Goal: Information Seeking & Learning: Learn about a topic

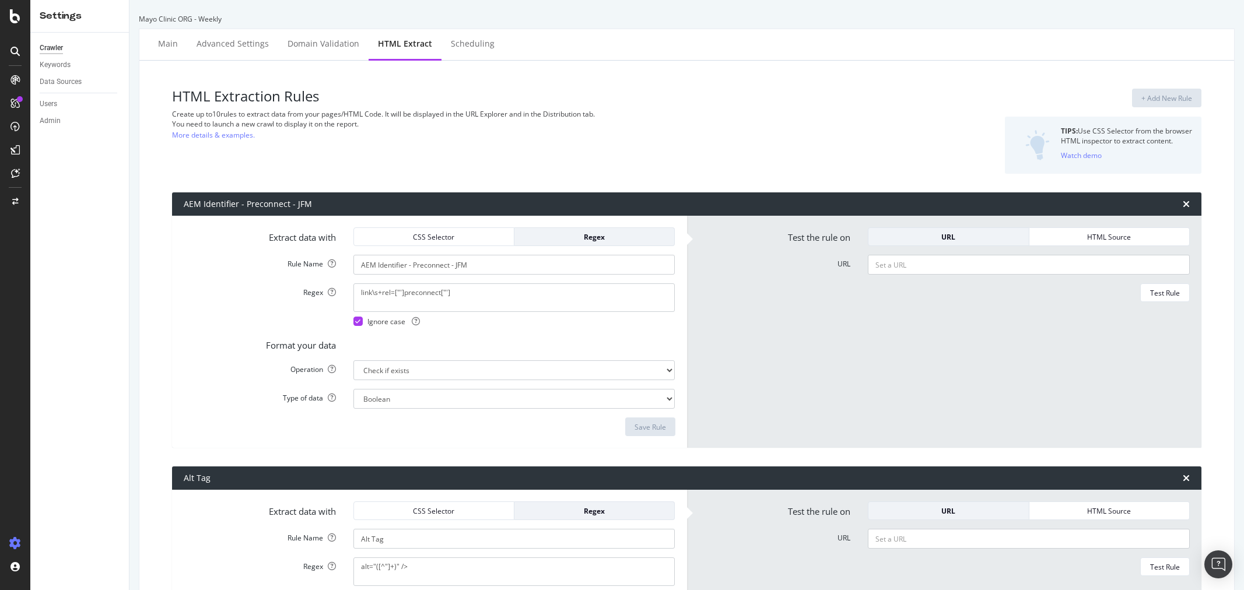
select select "exist"
select select "count"
select select "exist"
select select "list"
select select "exist"
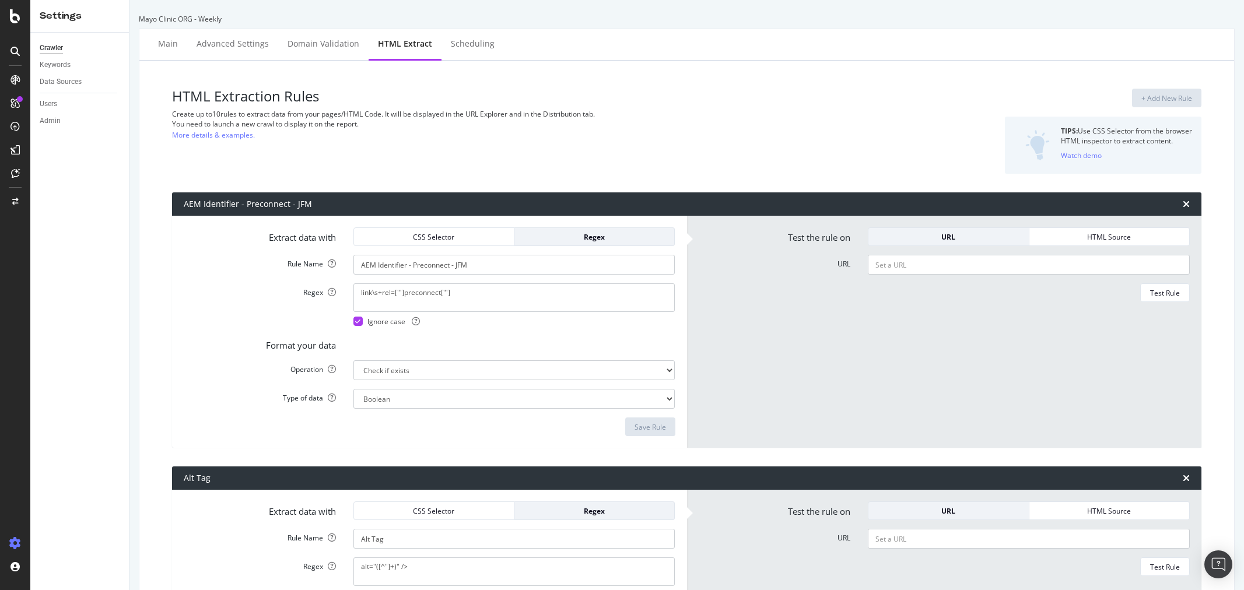
select select "count"
select select "list"
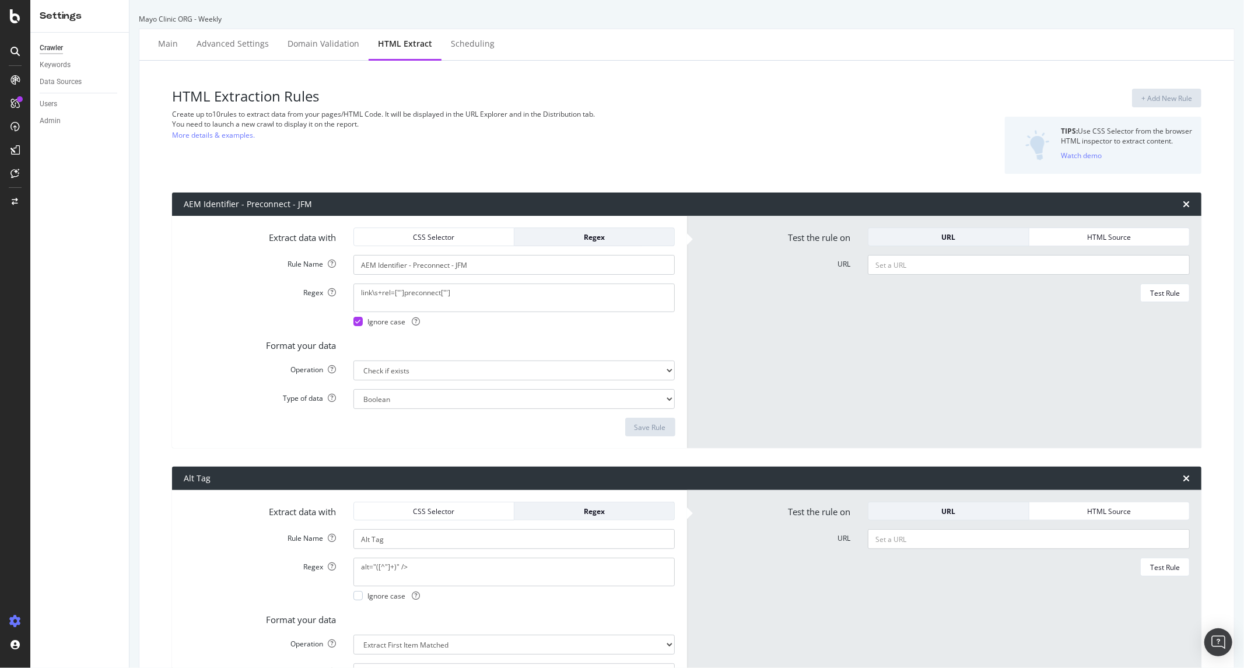
scroll to position [518, 0]
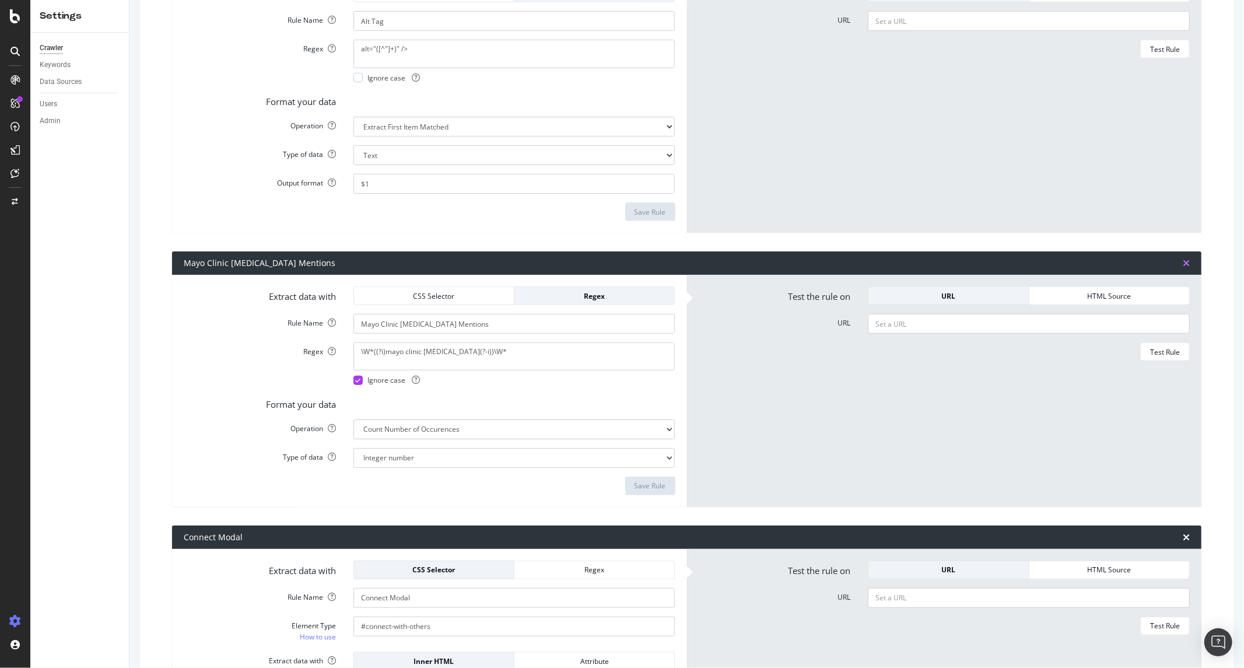
click at [1182, 261] on icon "times" at bounding box center [1185, 262] width 7 height 9
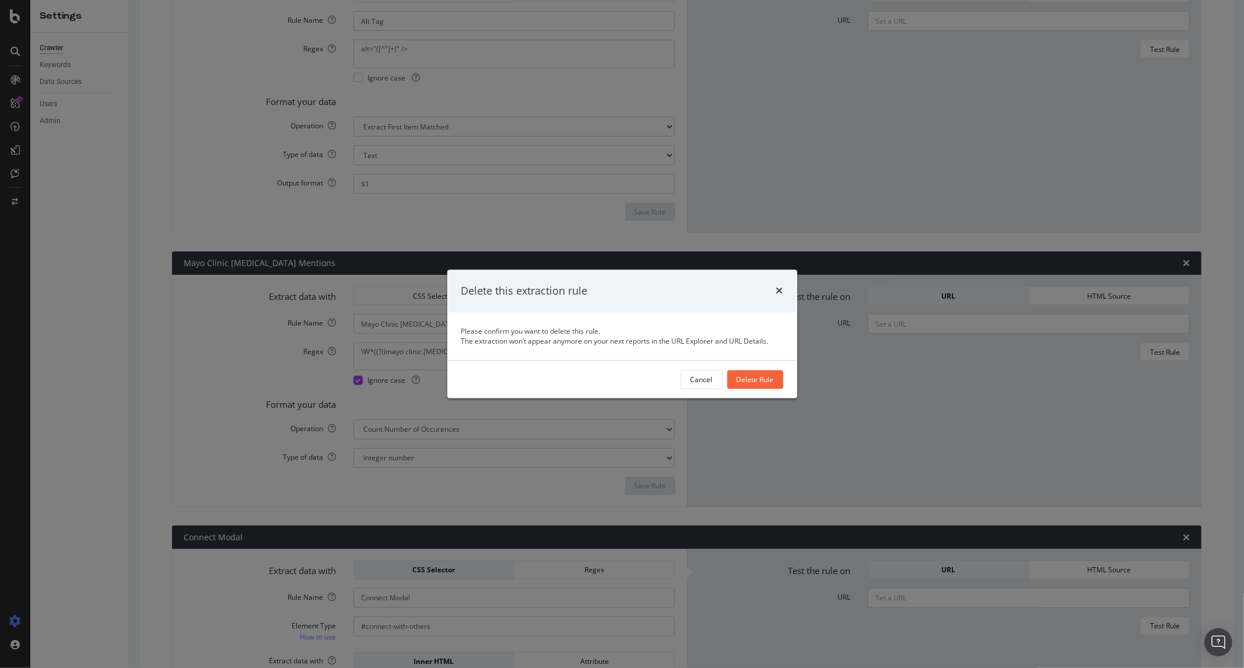
drag, startPoint x: 751, startPoint y: 382, endPoint x: 659, endPoint y: 382, distance: 91.5
click at [659, 382] on div "Cancel Delete Rule" at bounding box center [622, 379] width 322 height 19
click at [690, 378] on button "Cancel" at bounding box center [701, 379] width 42 height 19
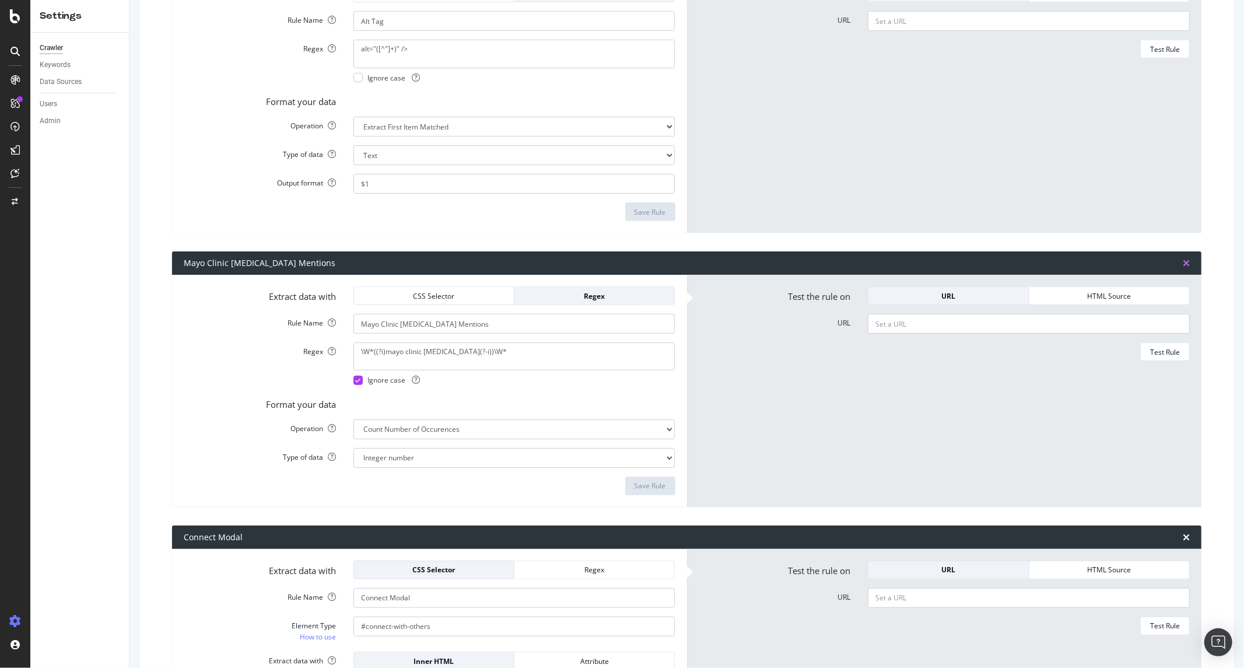
click at [1182, 261] on icon "times" at bounding box center [1185, 262] width 7 height 9
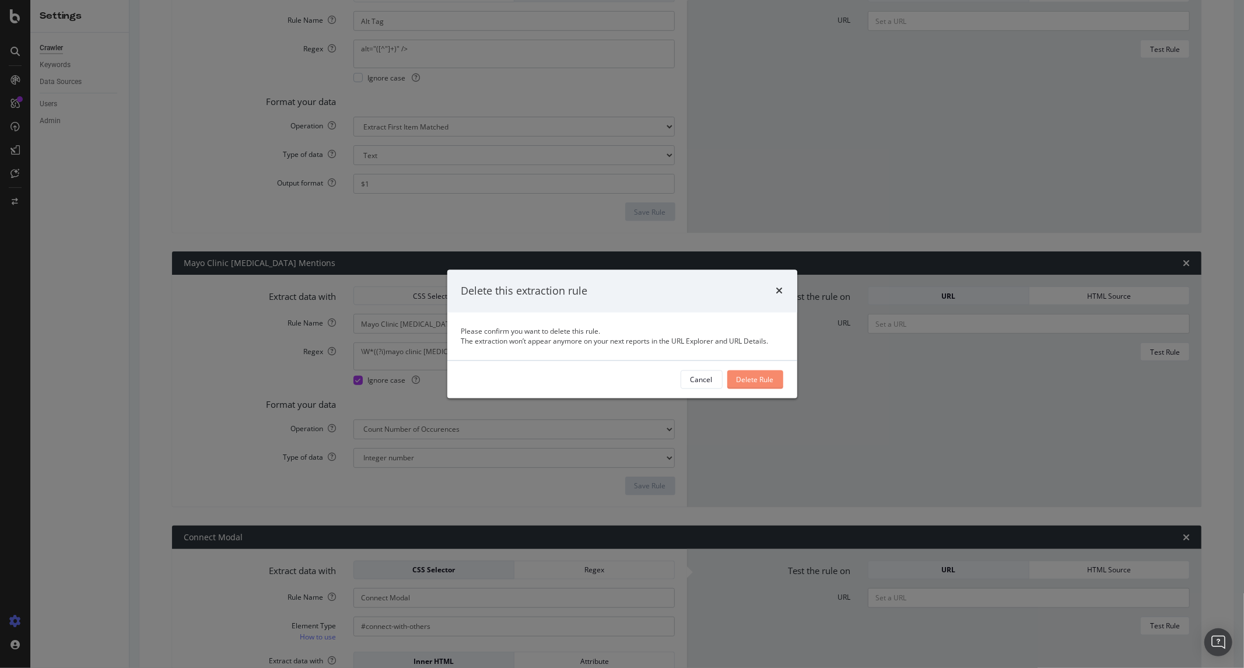
click at [753, 382] on div "Delete Rule" at bounding box center [754, 379] width 37 height 10
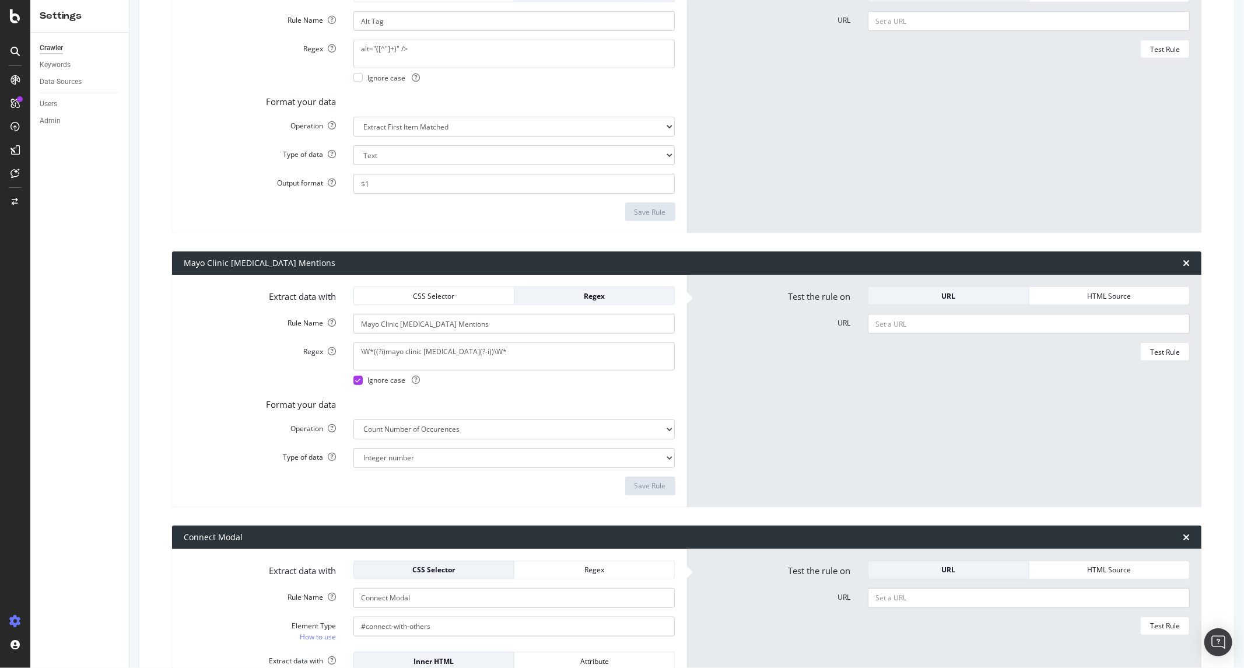
type input "Connect Modal"
select select "exist"
type input "Non-Secure Links"
select select "list"
type input "adTargeting.sseSubjectId - SiteCore"
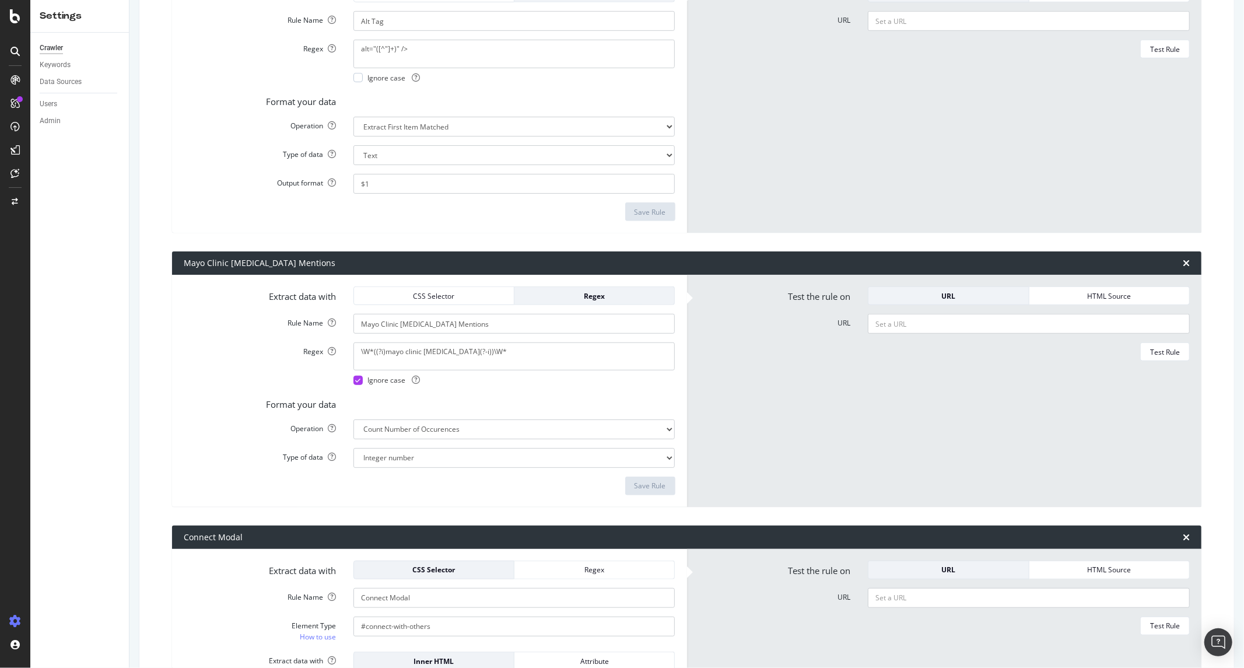
select select "first"
type input "signORsymptom"
select select "exist"
type input "# of Relative Links"
select select "count"
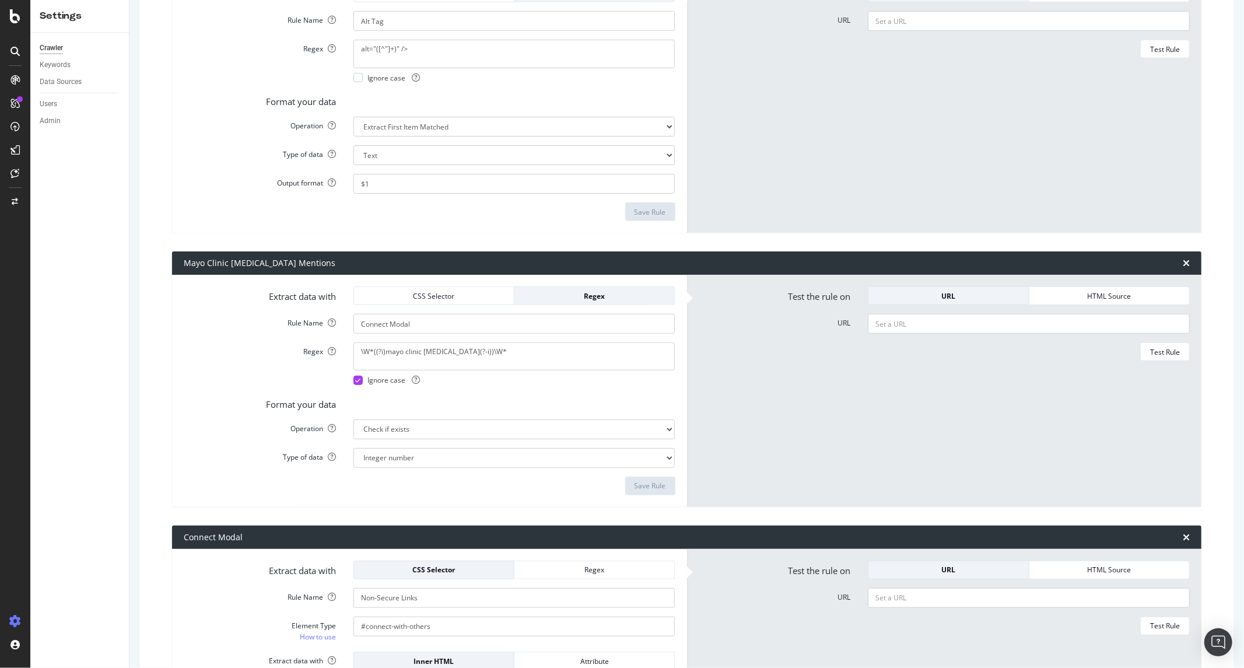
type input "Medical Code"
select select "first"
type input "pocIDs (AEM and Sitecore)"
select select "list"
type input "adTargeting.sseSubjectId - AEM"
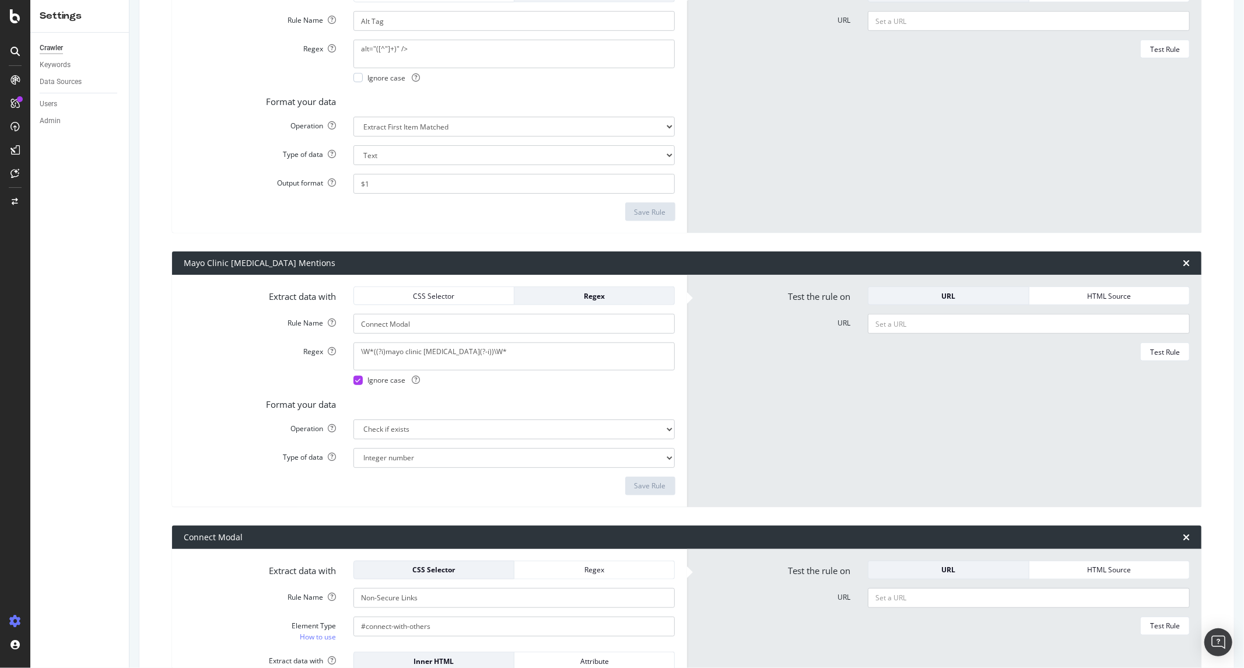
select select "first"
select select "b"
select select "s"
select select "b"
select select "i"
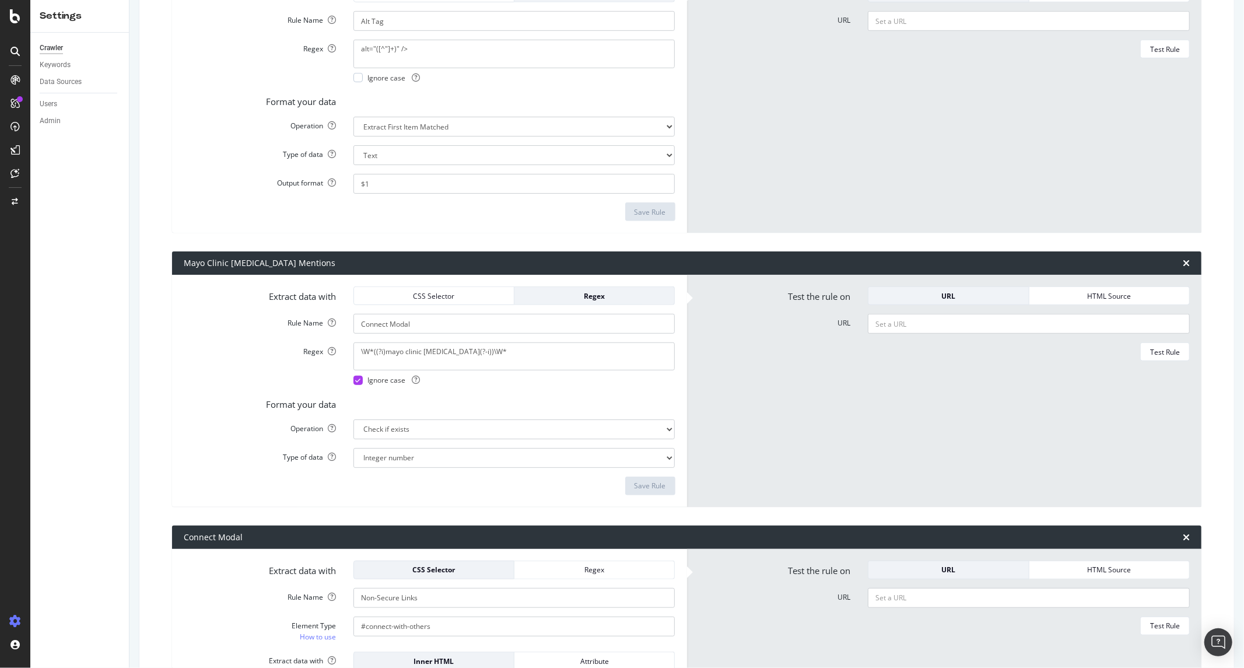
select select "s"
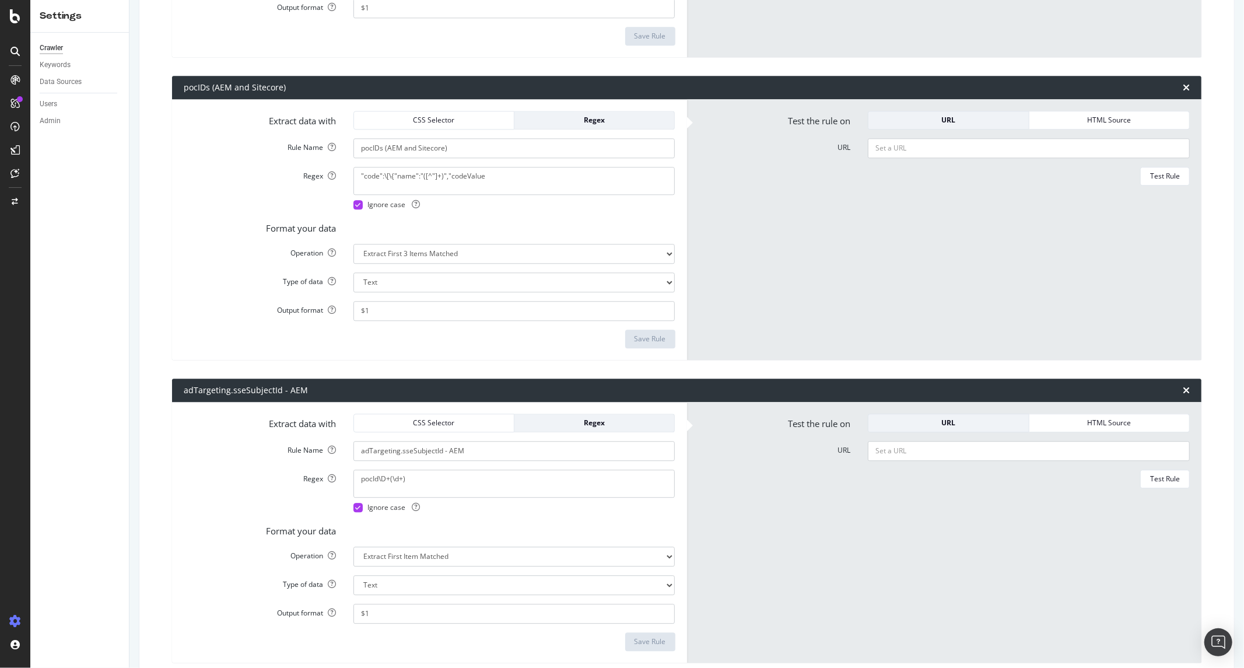
scroll to position [2508, 0]
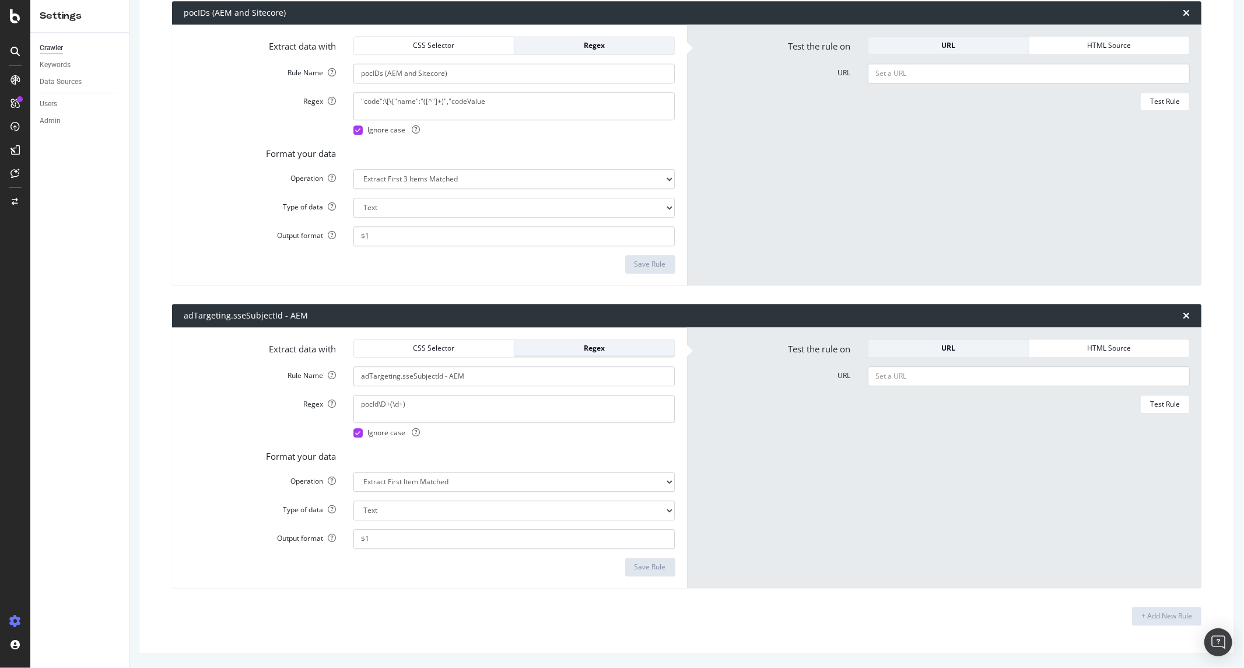
click at [581, 346] on div "Regex" at bounding box center [594, 348] width 141 height 10
click at [427, 346] on div "CSS Selector" at bounding box center [433, 348] width 141 height 10
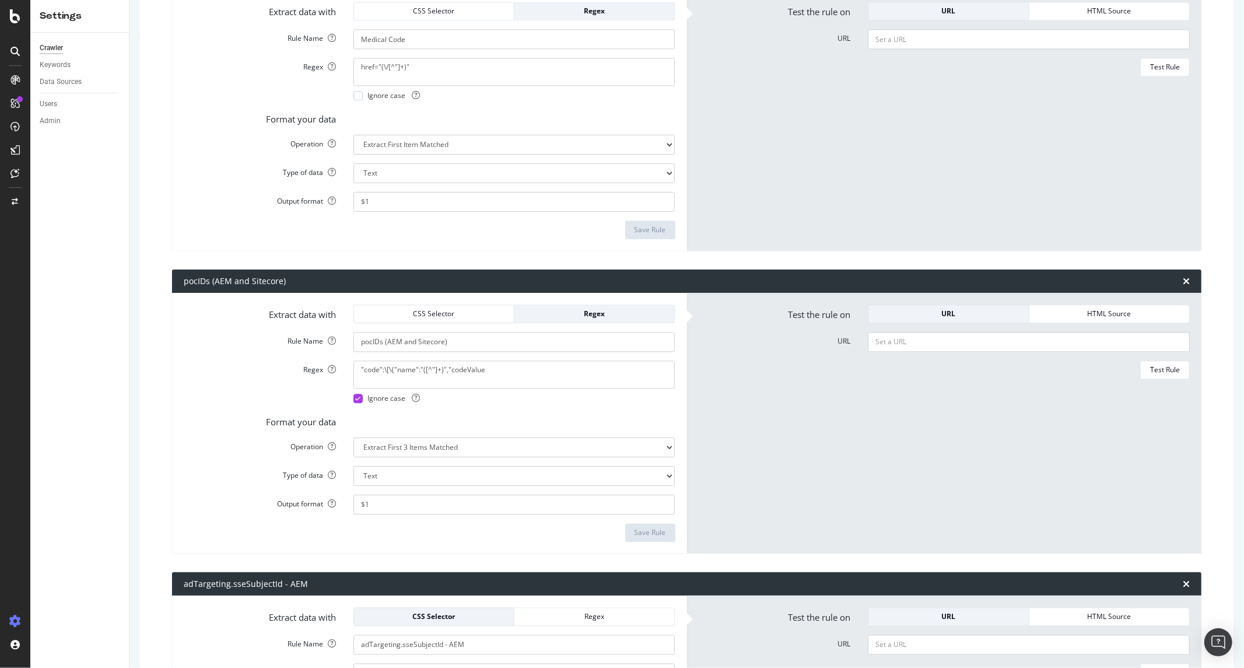
scroll to position [2102, 0]
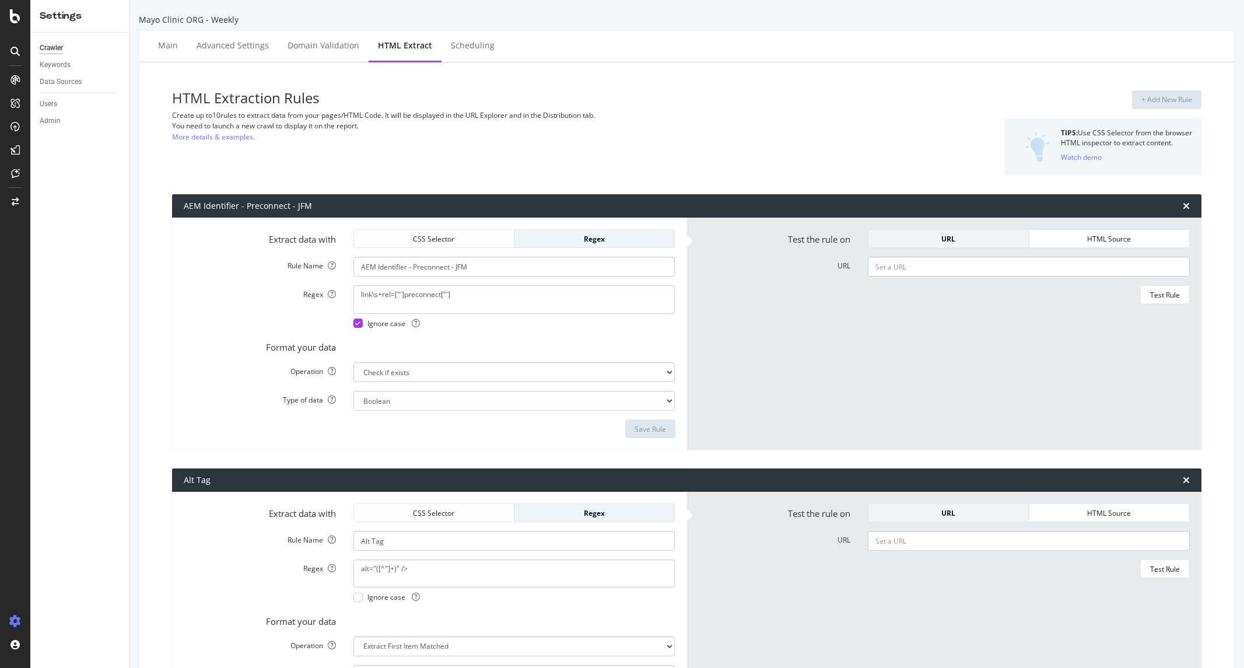
select select "exist"
select select "list"
select select "exist"
select select "count"
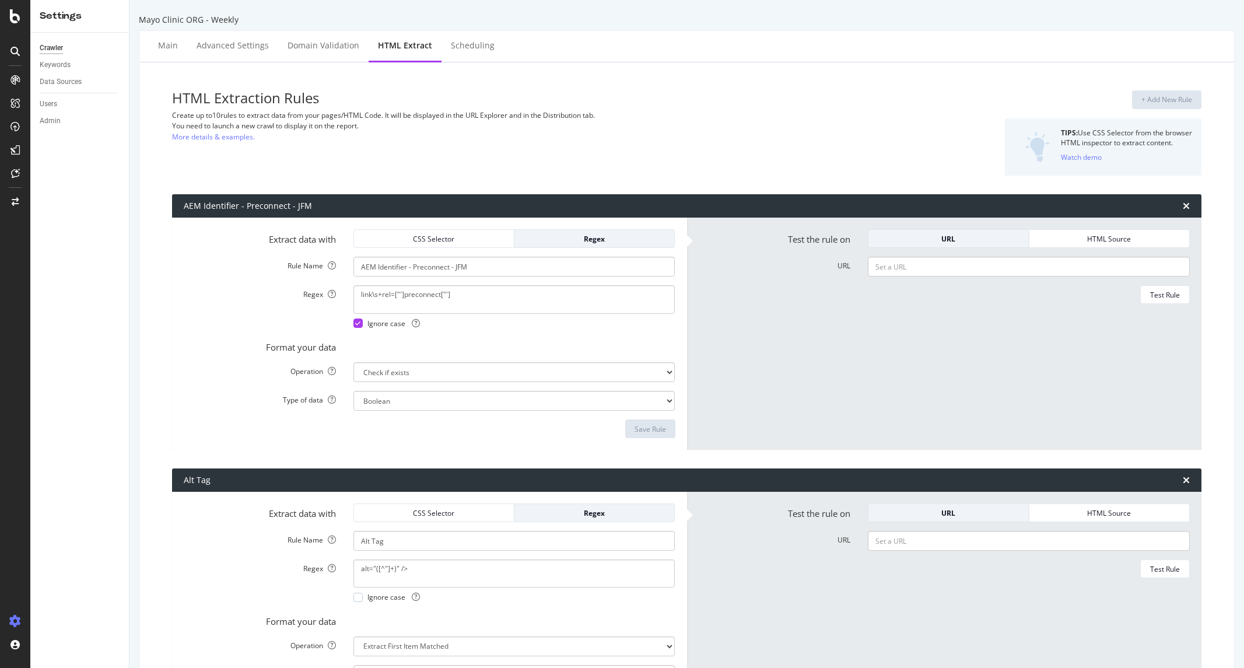
select select "list"
click at [503, 147] on div "HTML Extraction Rules Create up to 10 rules to extract data from your pages/HTM…" at bounding box center [512, 132] width 680 height 85
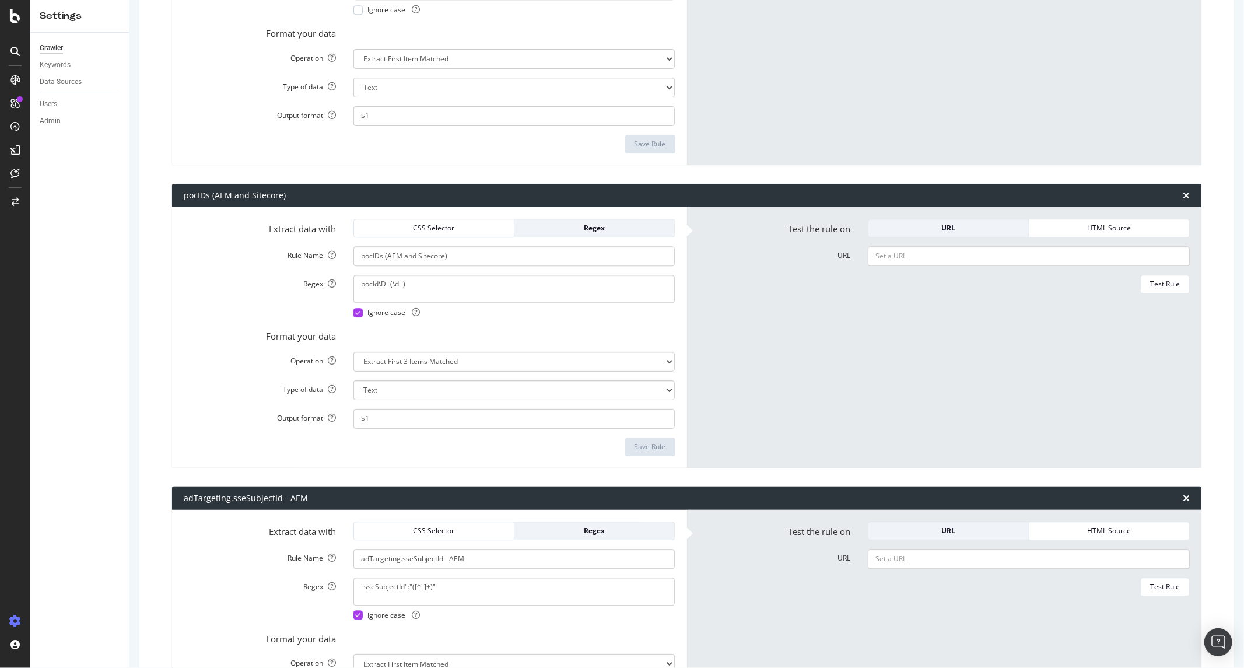
scroll to position [2510, 0]
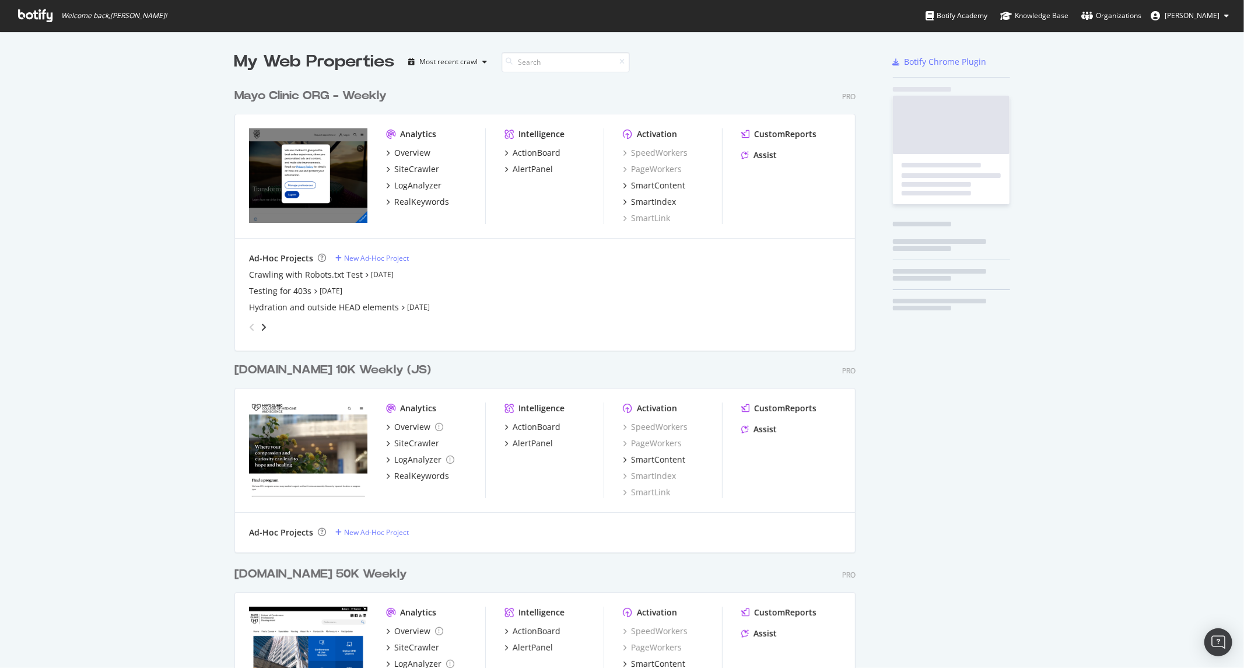
scroll to position [1656, 620]
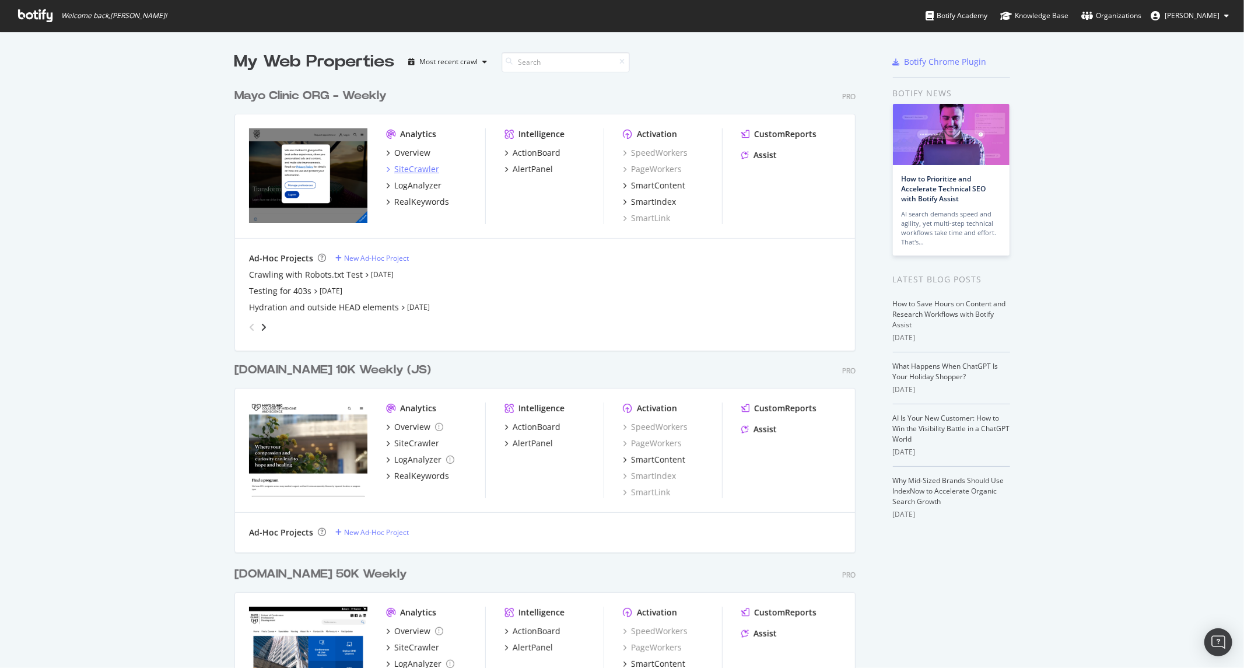
click at [418, 167] on div "SiteCrawler" at bounding box center [416, 169] width 45 height 12
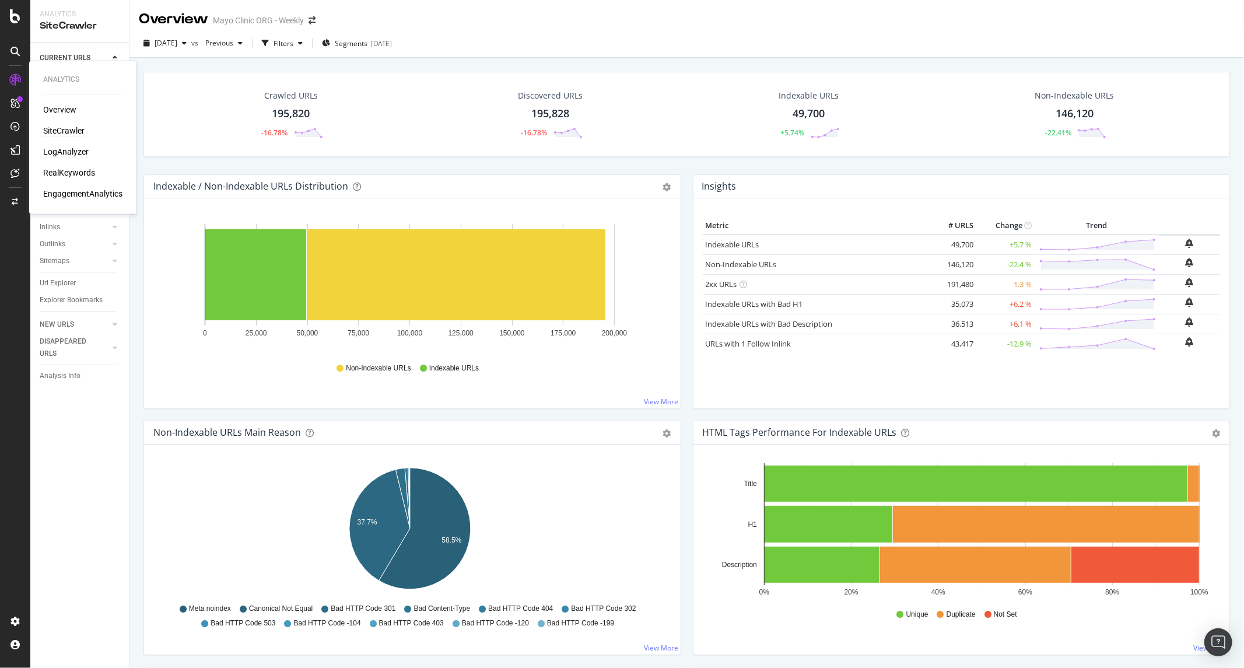
click at [78, 154] on div "LogAnalyzer" at bounding box center [65, 152] width 45 height 12
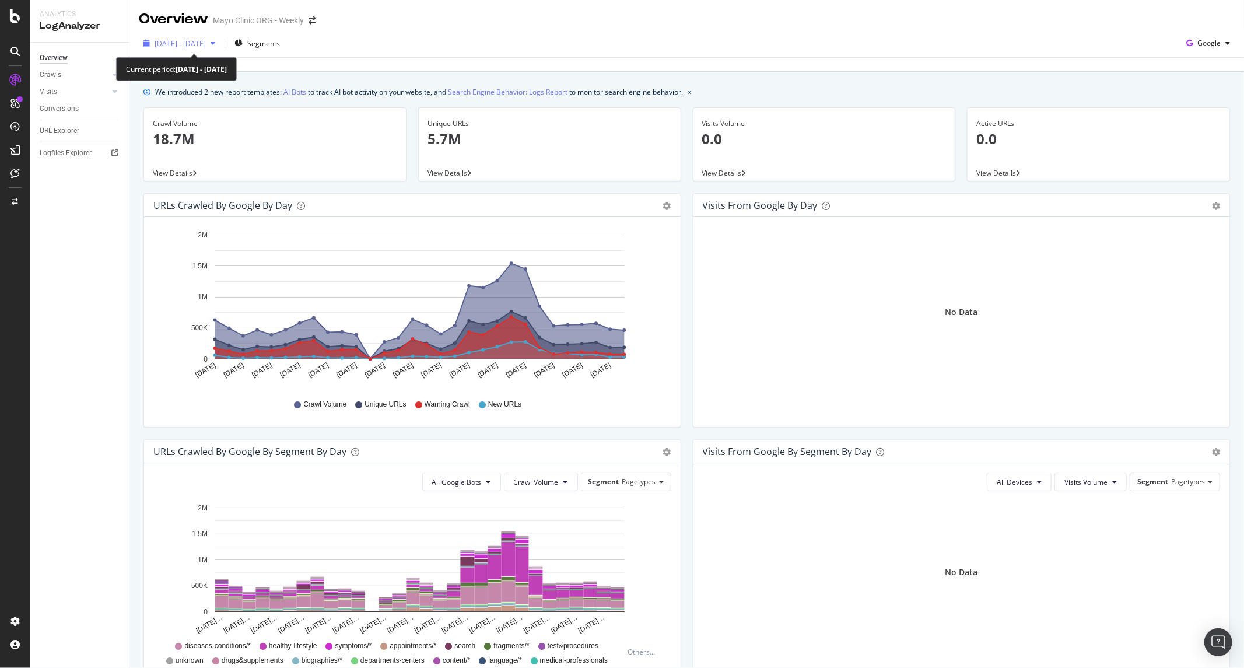
click at [206, 44] on span "2025 Aug. 10th - Sep. 8th" at bounding box center [179, 43] width 51 height 10
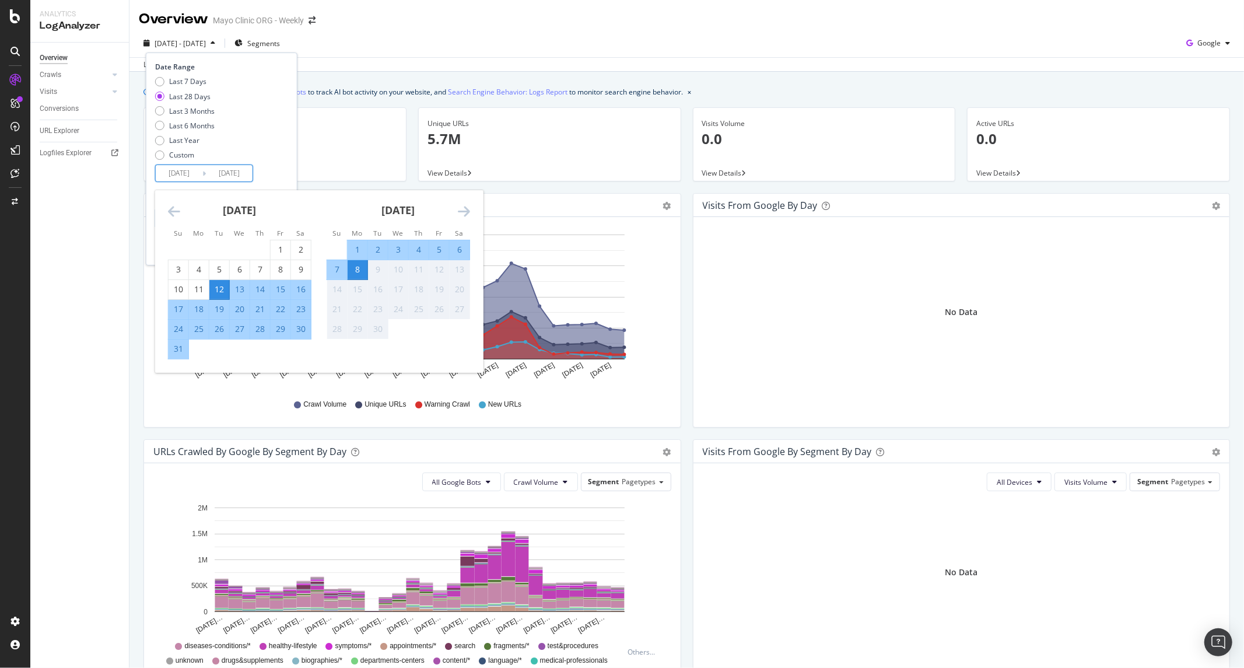
click at [187, 173] on input "2025/08/12" at bounding box center [179, 173] width 47 height 16
click at [176, 213] on icon "Move backward to switch to the previous month." at bounding box center [174, 211] width 12 height 14
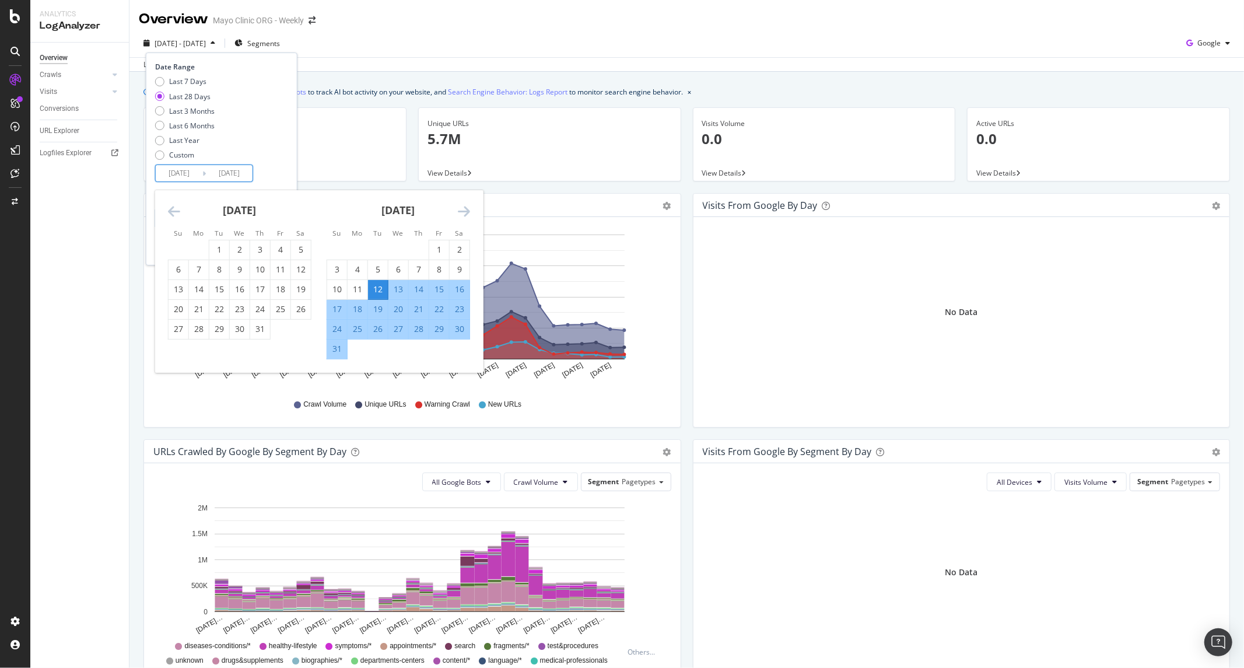
click at [176, 213] on icon "Move backward to switch to the previous month." at bounding box center [174, 211] width 12 height 14
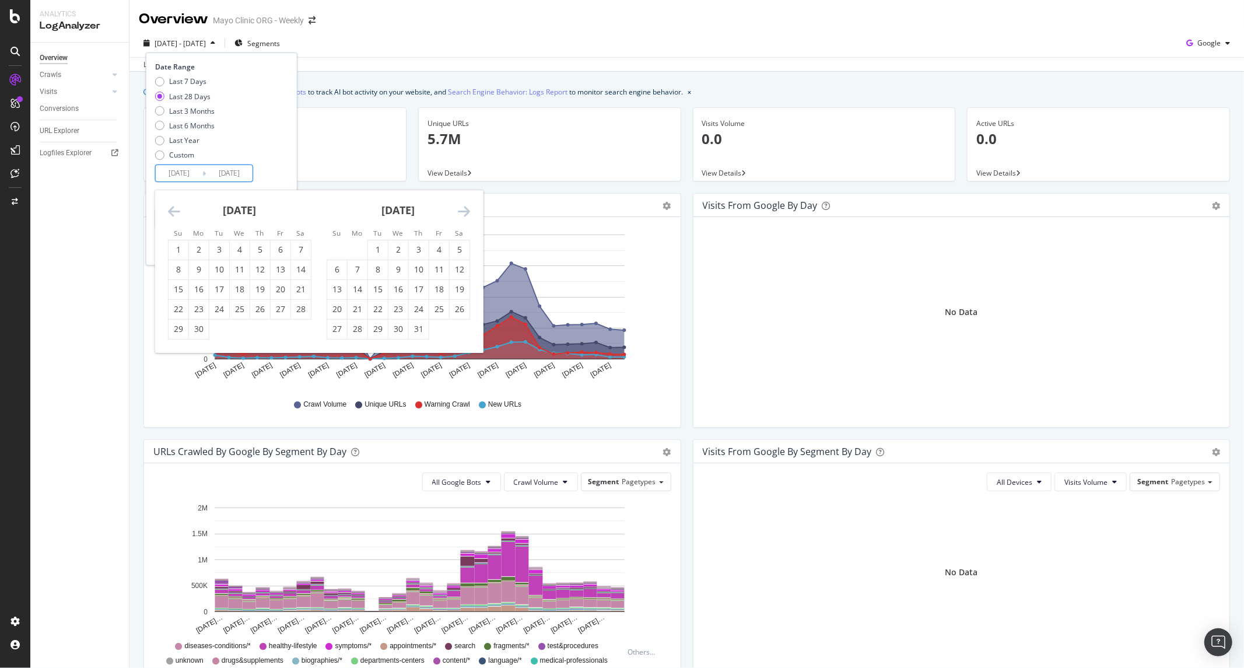
click at [176, 213] on icon "Move backward to switch to the previous month." at bounding box center [174, 211] width 12 height 14
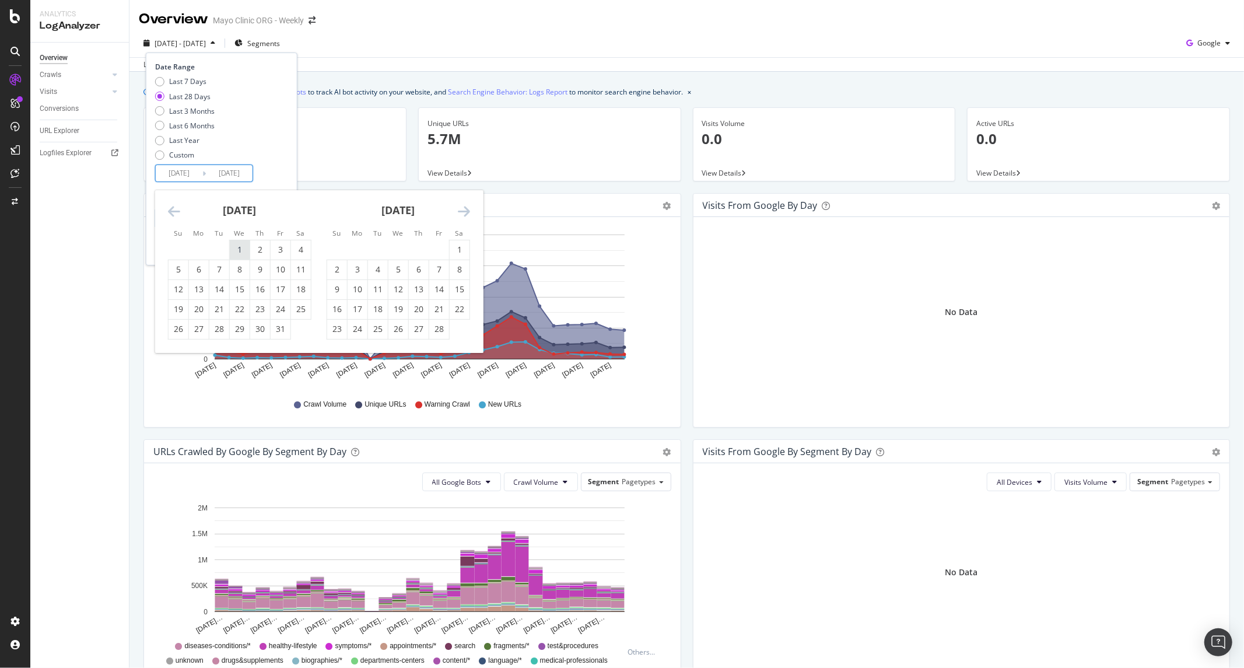
click at [235, 244] on div "1" at bounding box center [240, 250] width 20 height 12
type input "2025/01/01"
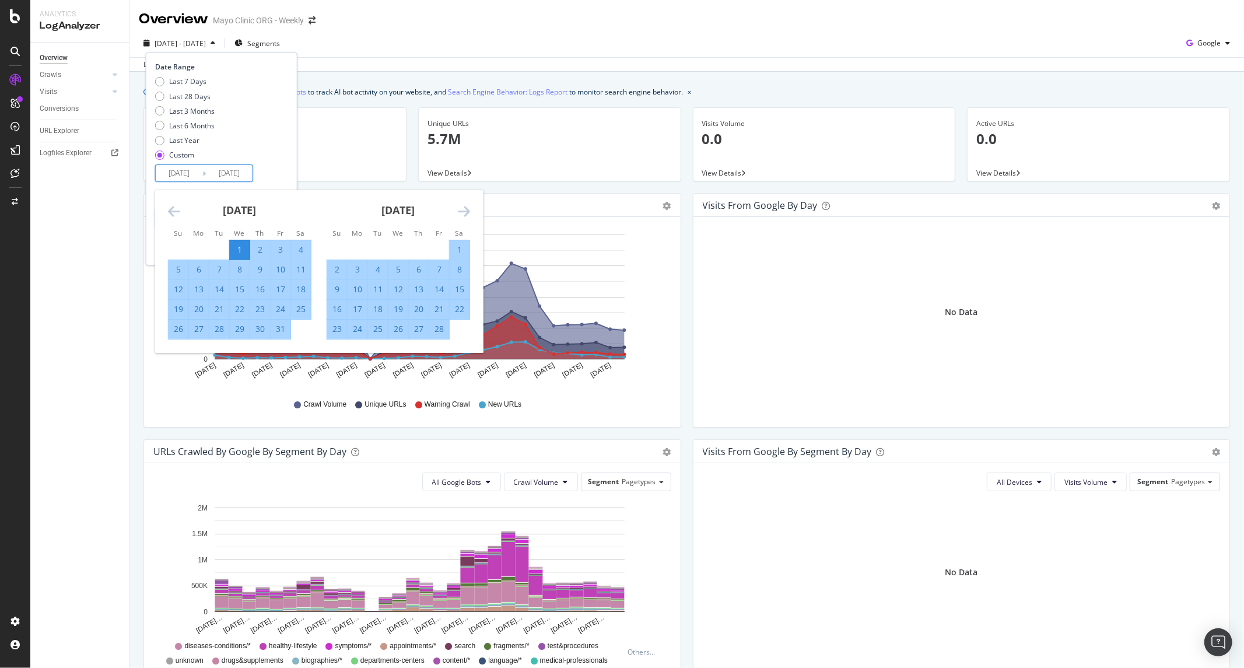
click at [461, 209] on icon "Move forward to switch to the next month." at bounding box center [464, 211] width 12 height 14
click at [360, 342] on div "31" at bounding box center [357, 348] width 20 height 19
type input "2025/03/31"
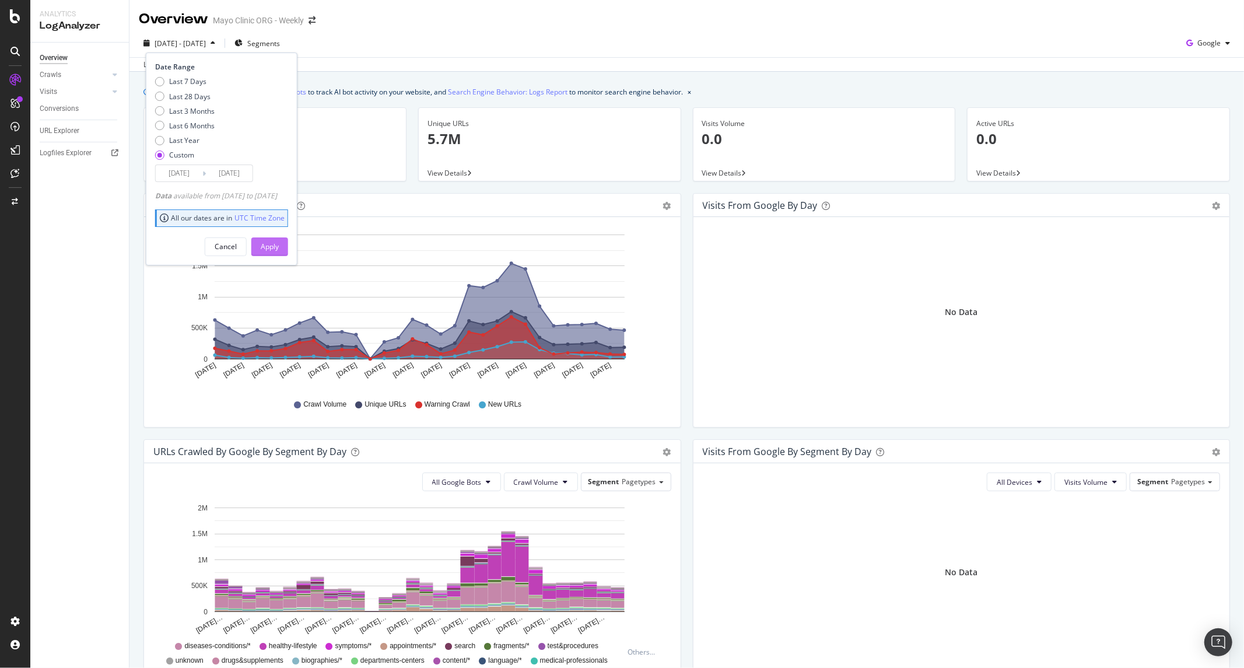
click at [279, 244] on div "Apply" at bounding box center [270, 246] width 18 height 10
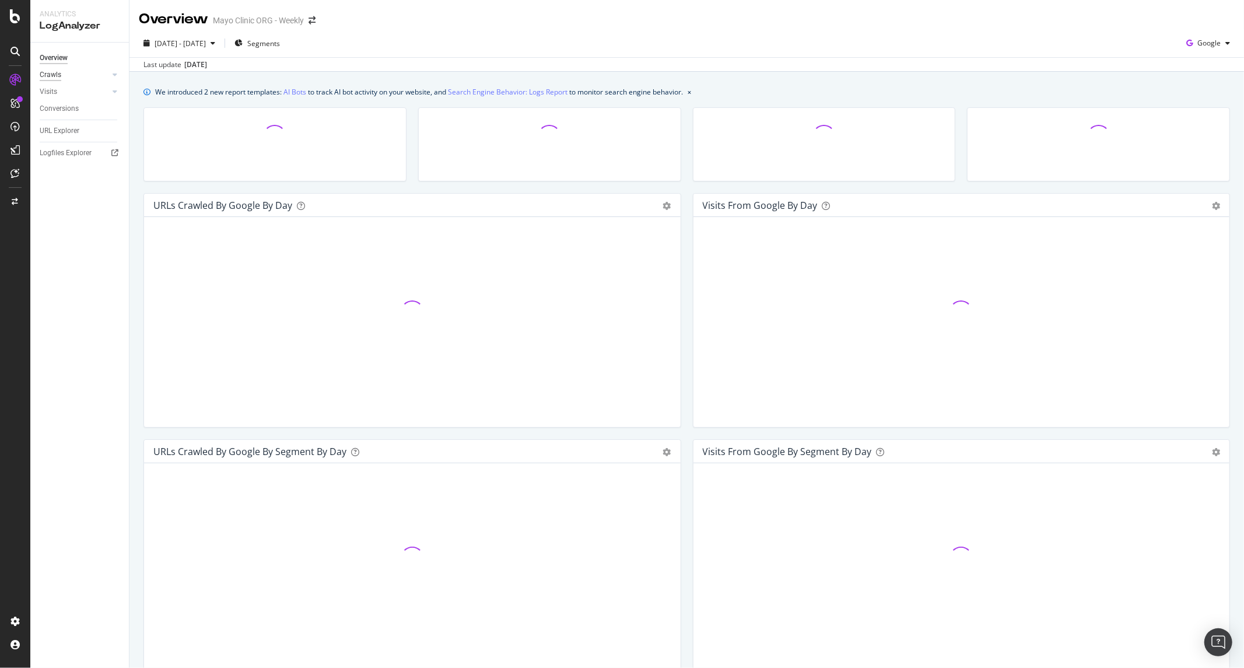
click at [60, 79] on div "Crawls" at bounding box center [51, 75] width 22 height 12
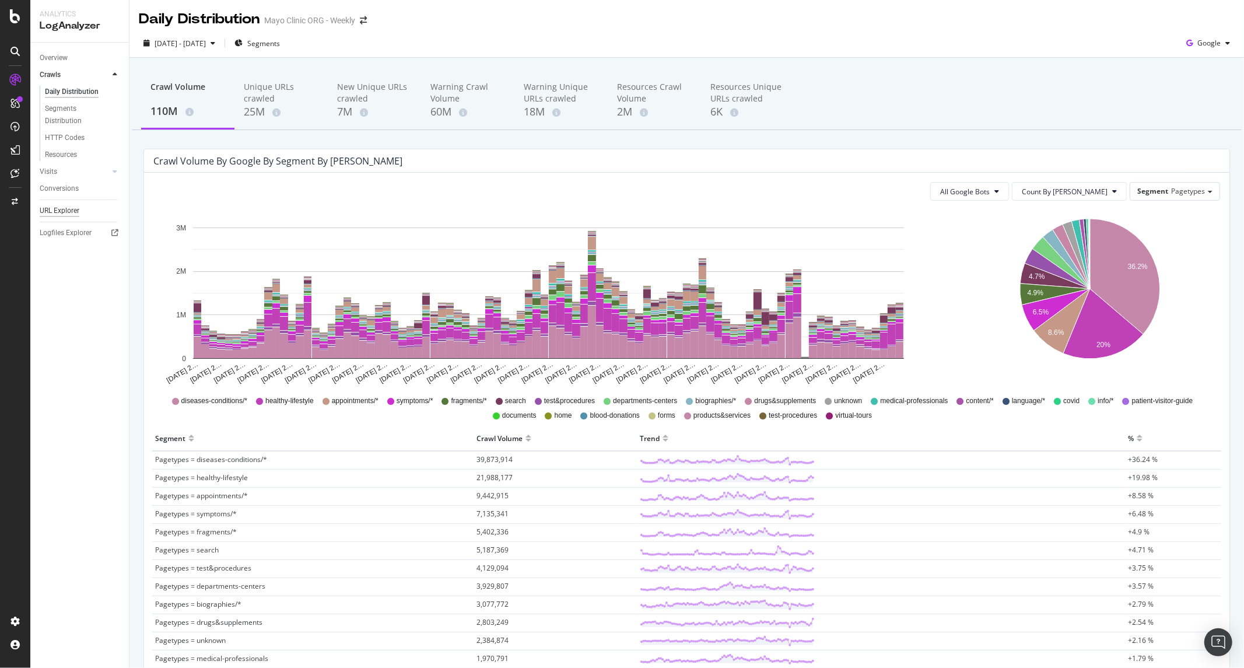
click at [78, 212] on div "URL Explorer" at bounding box center [60, 211] width 40 height 12
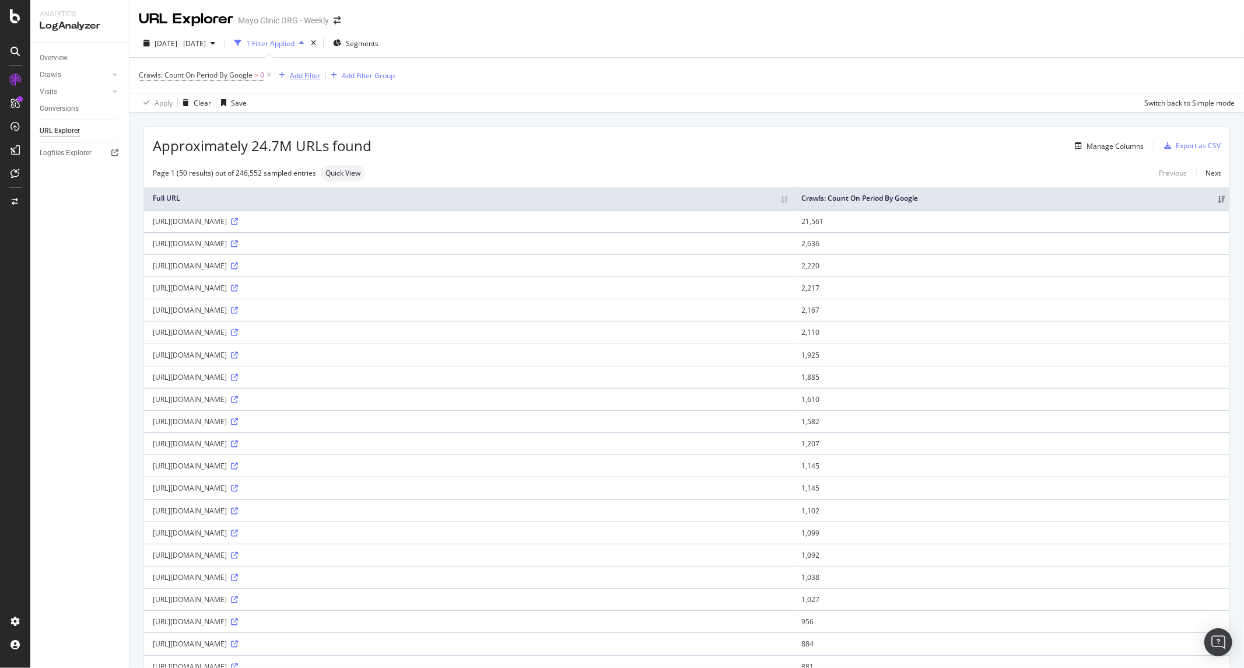
click at [300, 72] on div "Add Filter" at bounding box center [305, 76] width 31 height 10
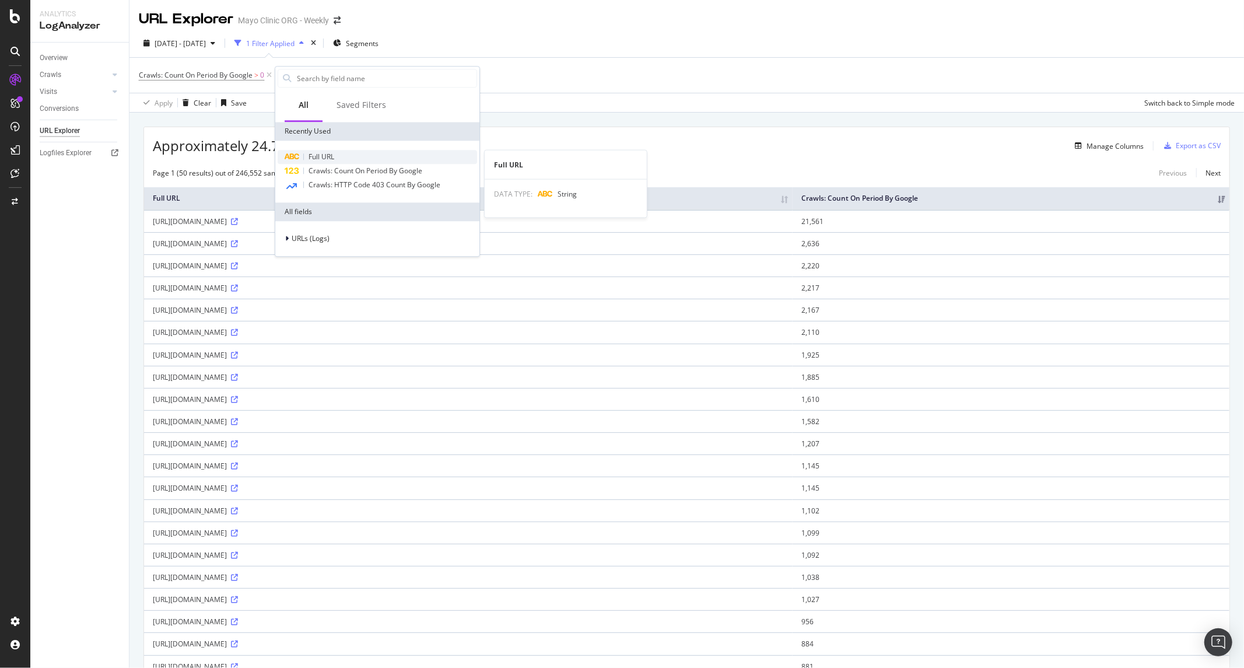
click at [333, 156] on span "Full URL" at bounding box center [321, 157] width 26 height 10
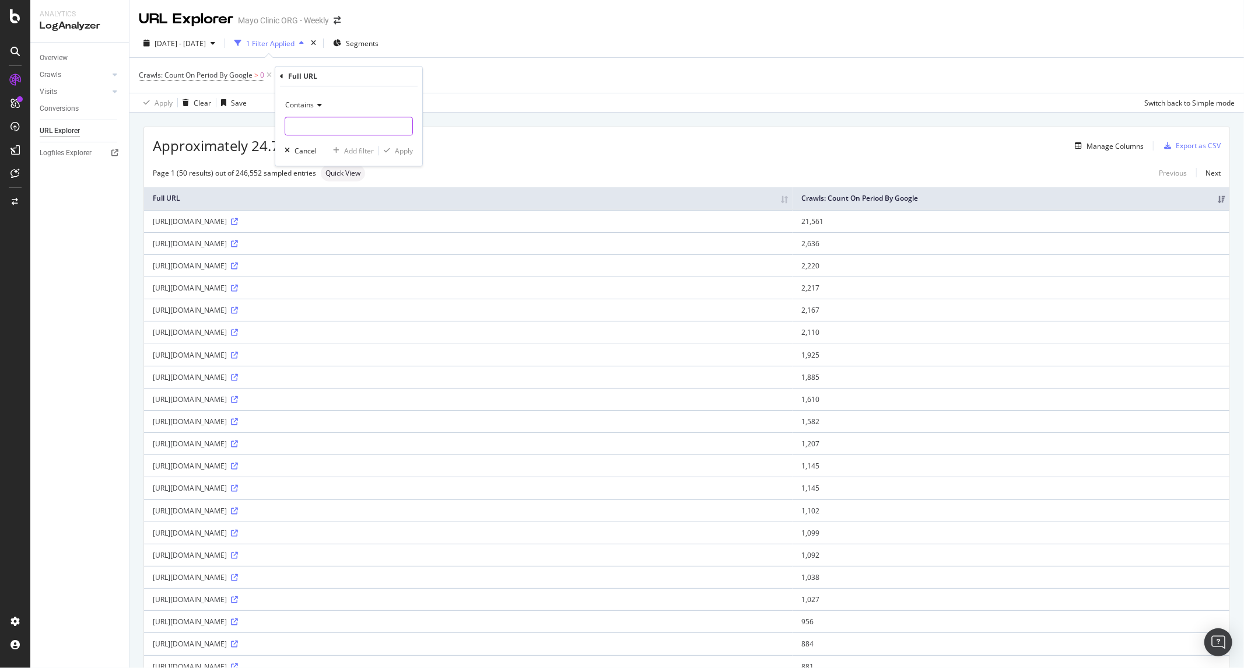
click at [335, 134] on input "text" at bounding box center [348, 126] width 127 height 19
type input "/content/mayoclinic"
click at [402, 154] on div "Apply" at bounding box center [404, 151] width 18 height 10
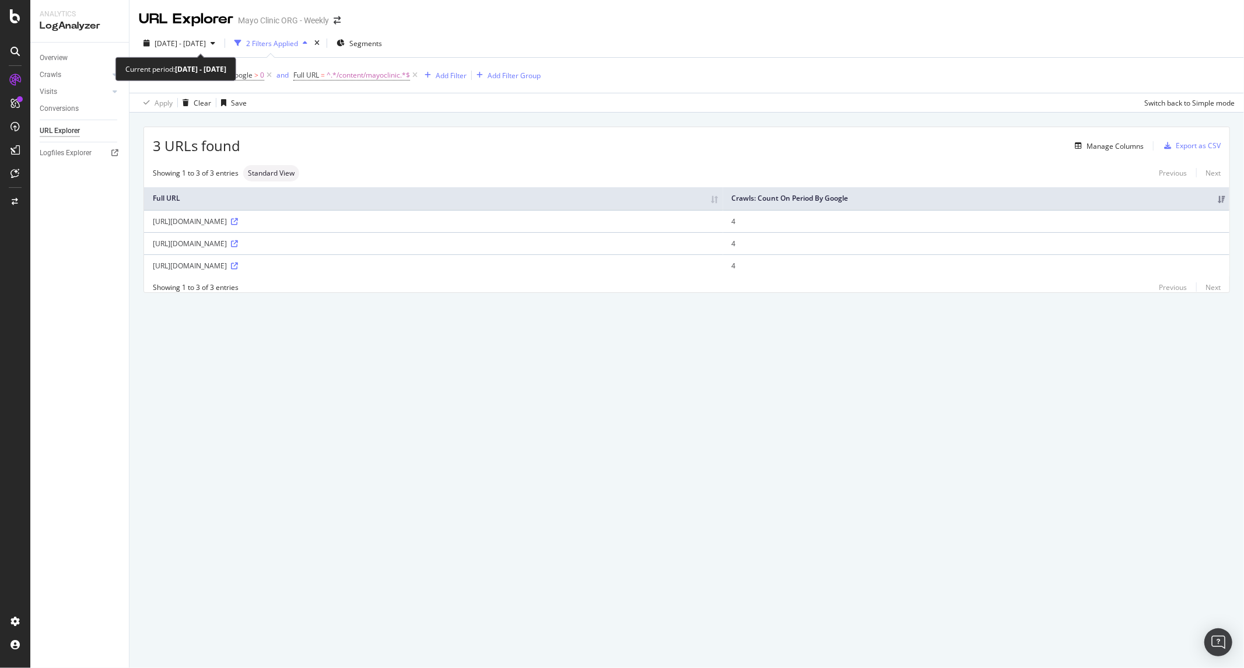
click at [192, 55] on div "2025 Jan. 1st - 2025 Mar. 31st 2 Filters Applied Segments" at bounding box center [686, 45] width 1114 height 23
click at [346, 72] on span "^.*/content/mayoclinic.*$" at bounding box center [367, 75] width 83 height 16
click at [206, 47] on span "2025 Jan. 1st - 2025 Mar. 31st" at bounding box center [179, 43] width 51 height 10
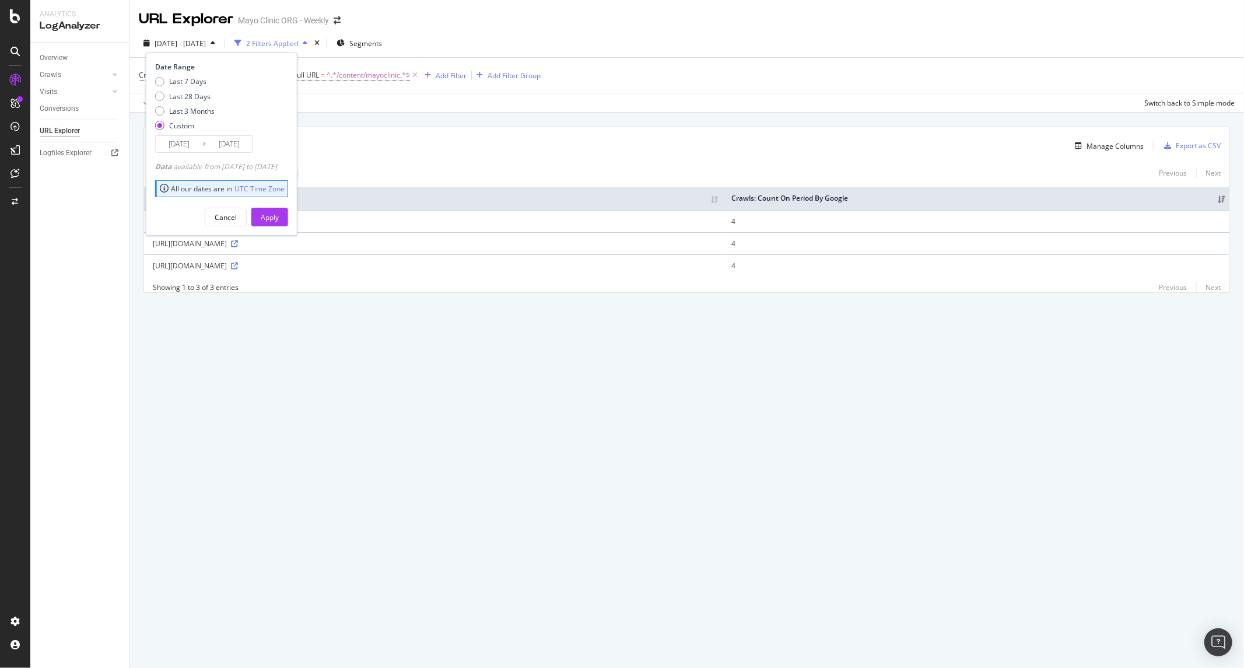
click at [174, 148] on input "2025/01/01" at bounding box center [179, 144] width 47 height 16
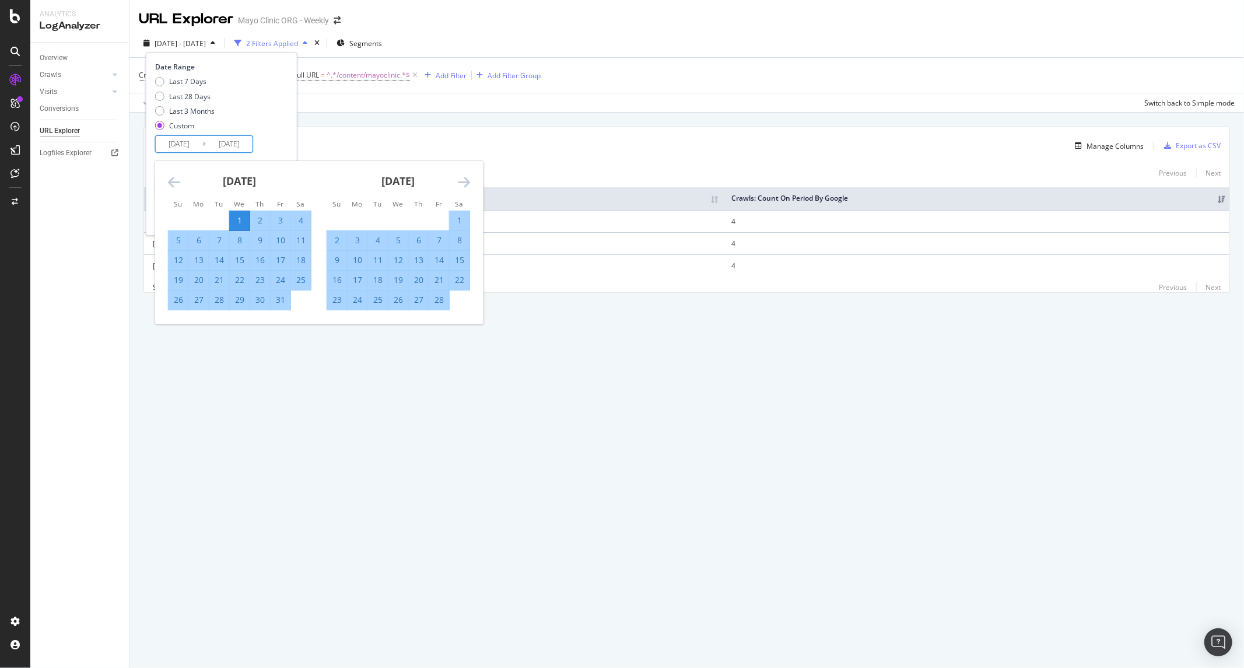
click at [170, 178] on icon "Move backward to switch to the previous month." at bounding box center [174, 182] width 12 height 14
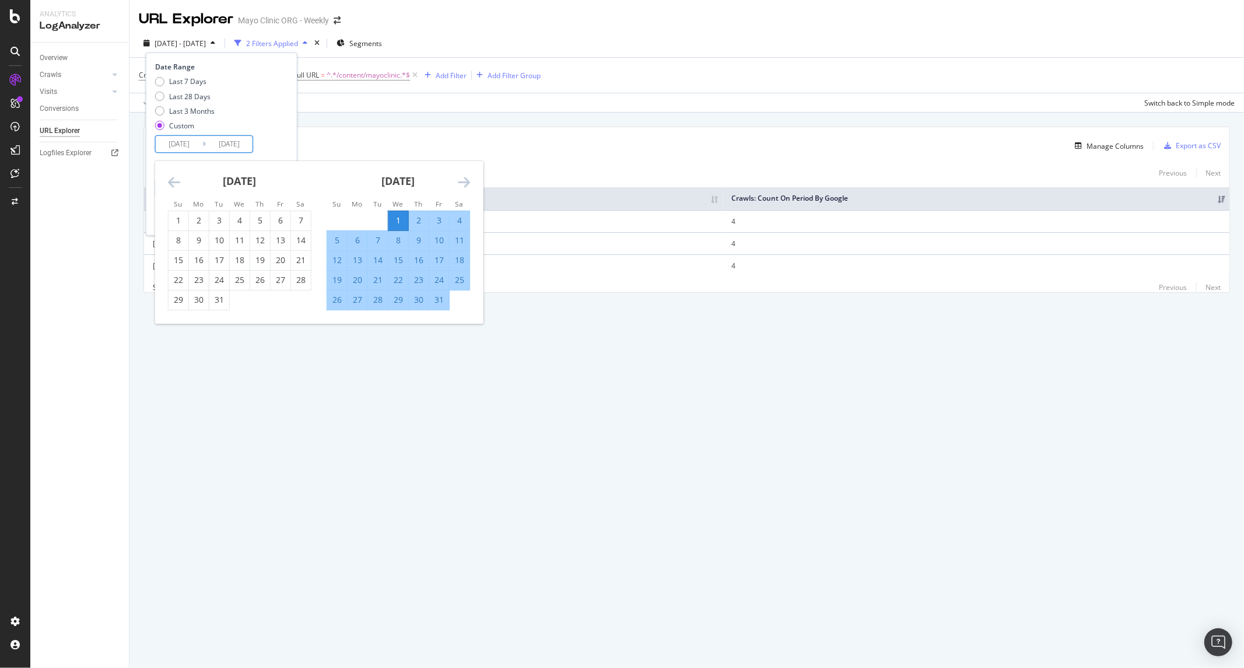
click at [170, 178] on icon "Move backward to switch to the previous month." at bounding box center [174, 182] width 12 height 14
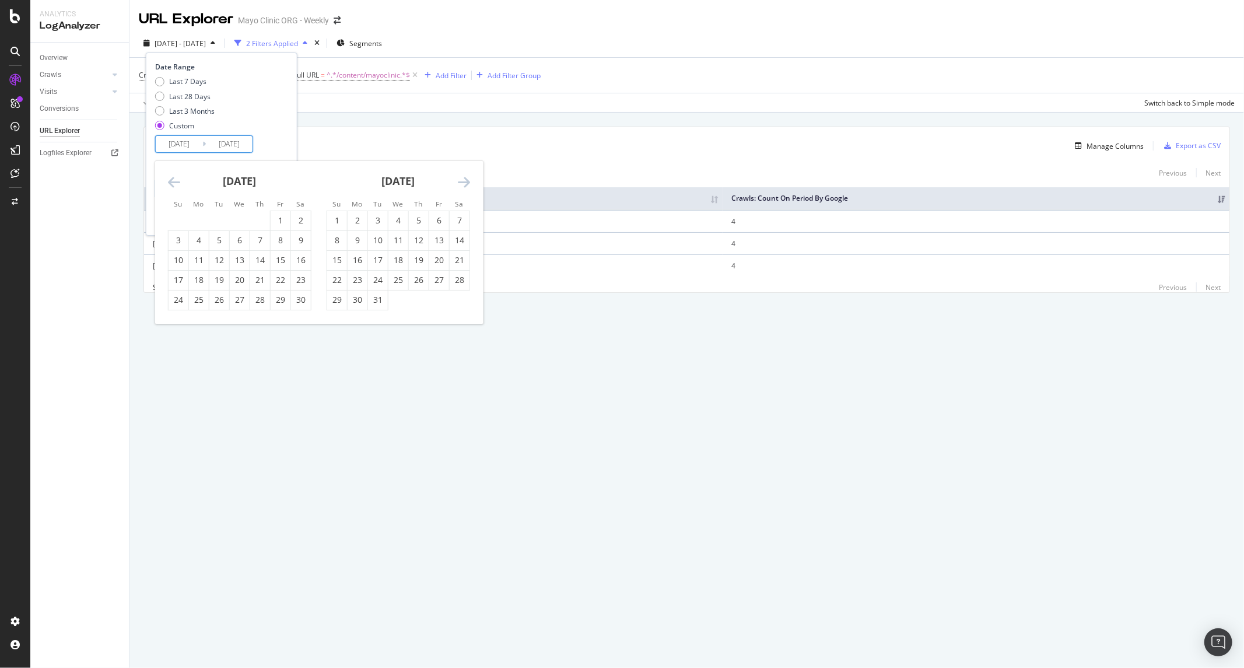
click at [170, 178] on icon "Move backward to switch to the previous month." at bounding box center [174, 182] width 12 height 14
click at [212, 219] on div "1" at bounding box center [219, 221] width 20 height 12
type input "2024/10/01"
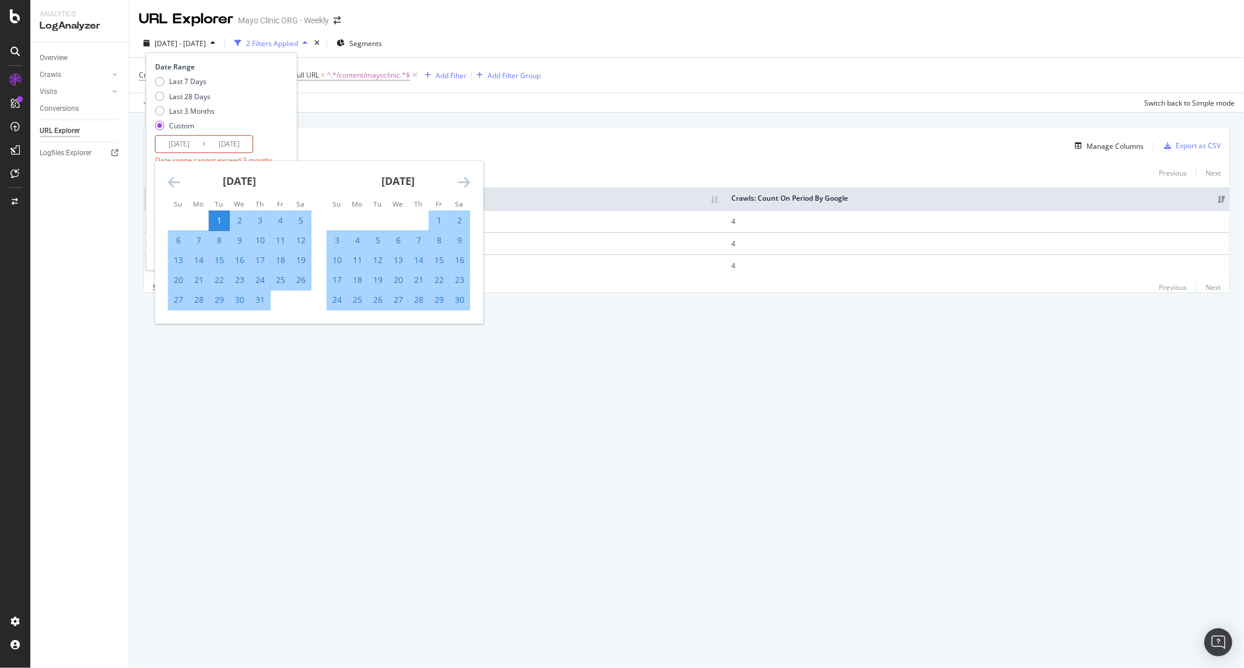
click at [461, 182] on icon "Move forward to switch to the next month." at bounding box center [464, 182] width 12 height 14
click at [385, 297] on div "31" at bounding box center [378, 300] width 20 height 12
type input "2024/12/31"
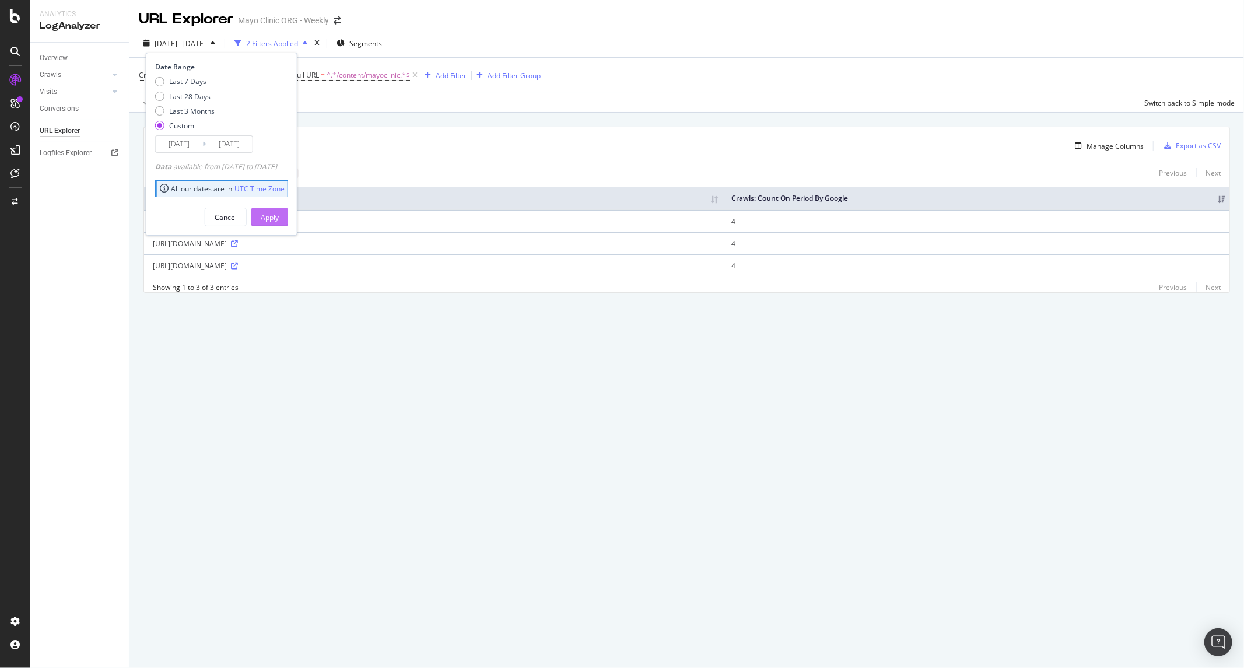
click at [277, 219] on div "Apply" at bounding box center [270, 217] width 18 height 10
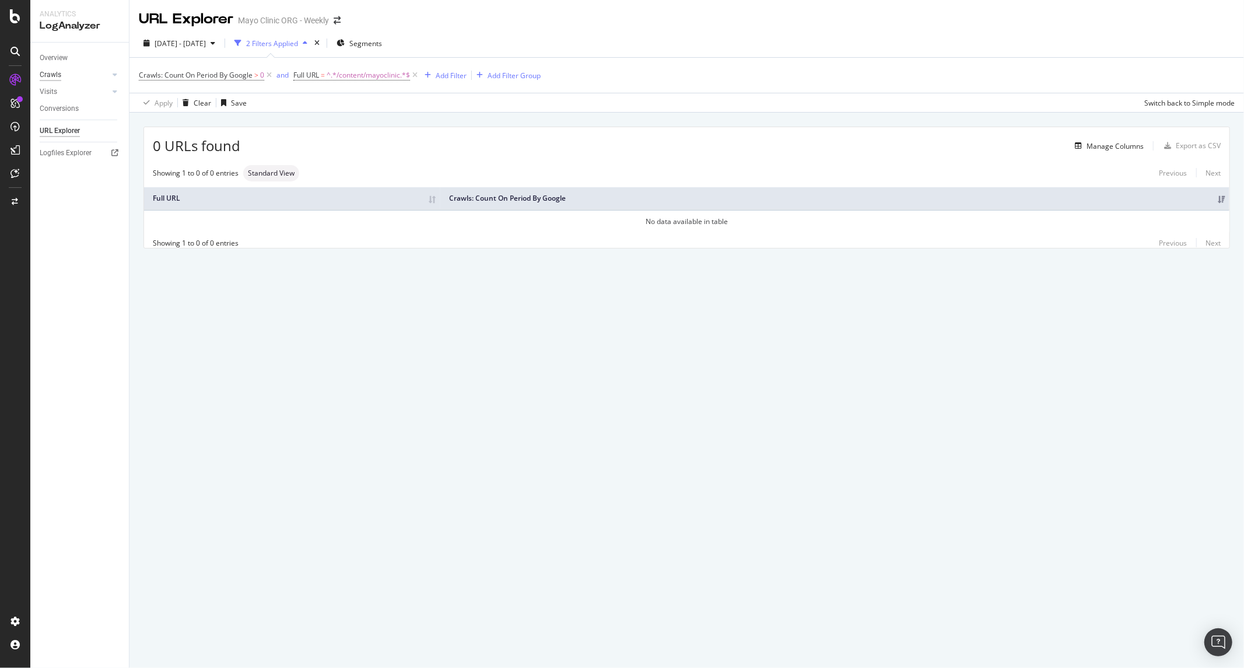
click at [51, 76] on div "Crawls" at bounding box center [51, 75] width 22 height 12
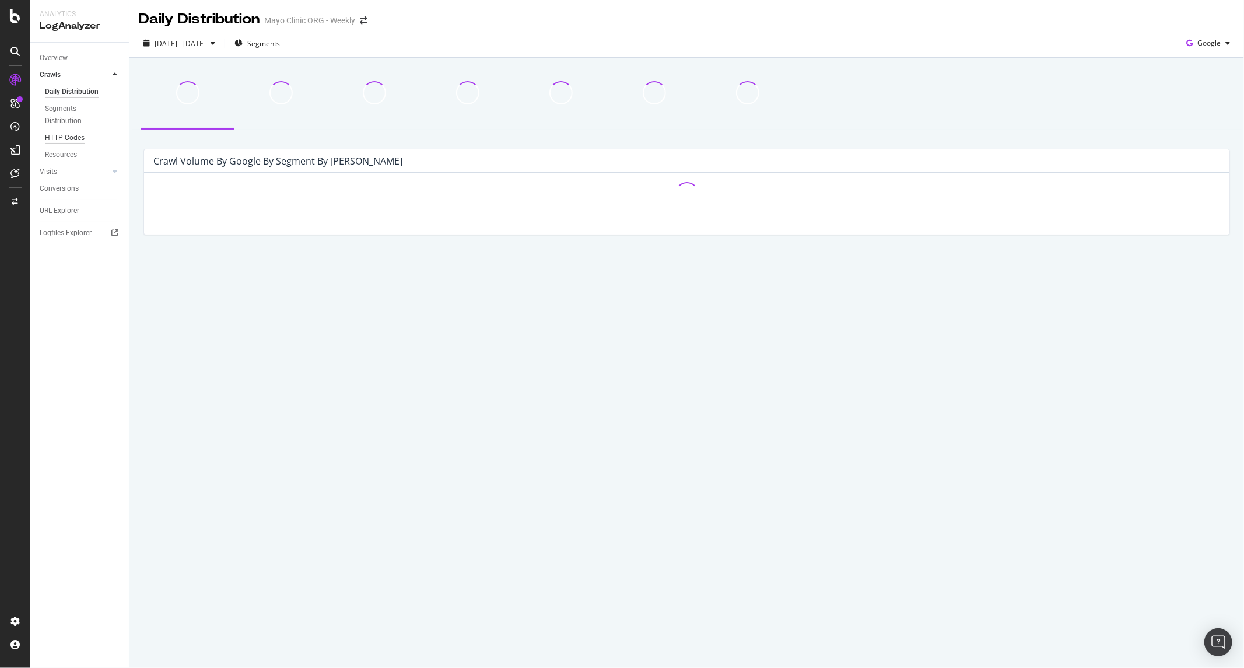
click at [71, 136] on div "HTTP Codes" at bounding box center [65, 138] width 40 height 12
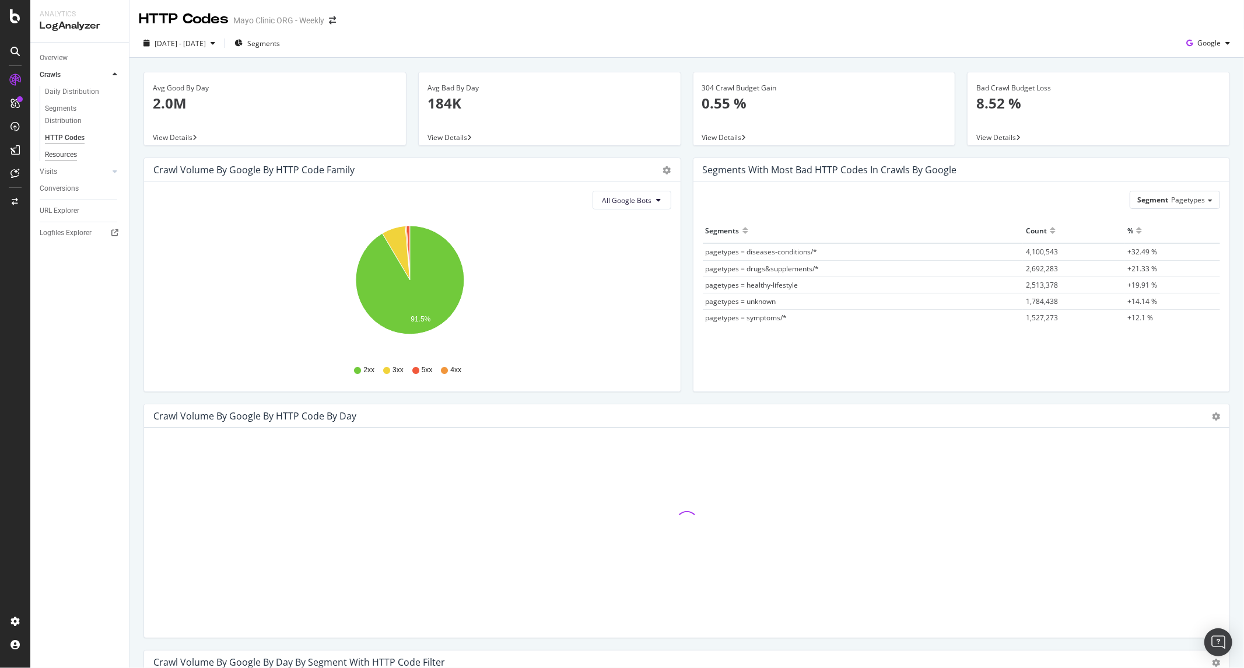
click at [77, 156] on div "Resources" at bounding box center [61, 155] width 32 height 12
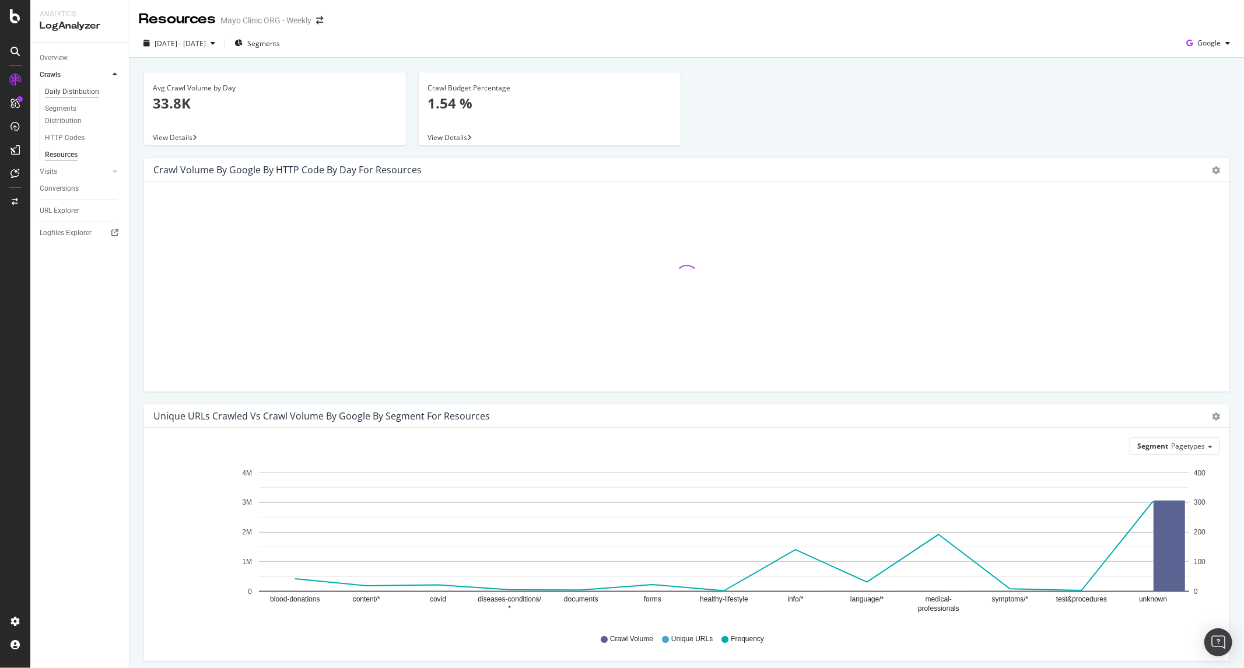
click at [82, 86] on div "Daily Distribution" at bounding box center [72, 92] width 54 height 12
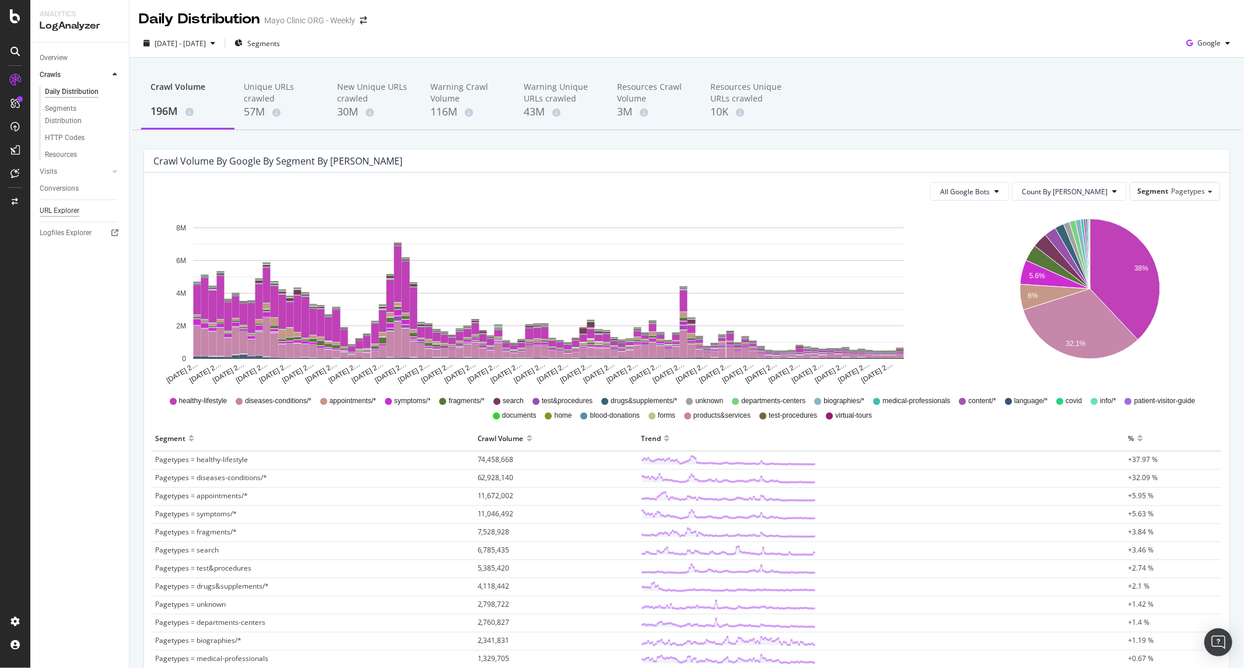
click at [69, 205] on div "URL Explorer" at bounding box center [60, 211] width 40 height 12
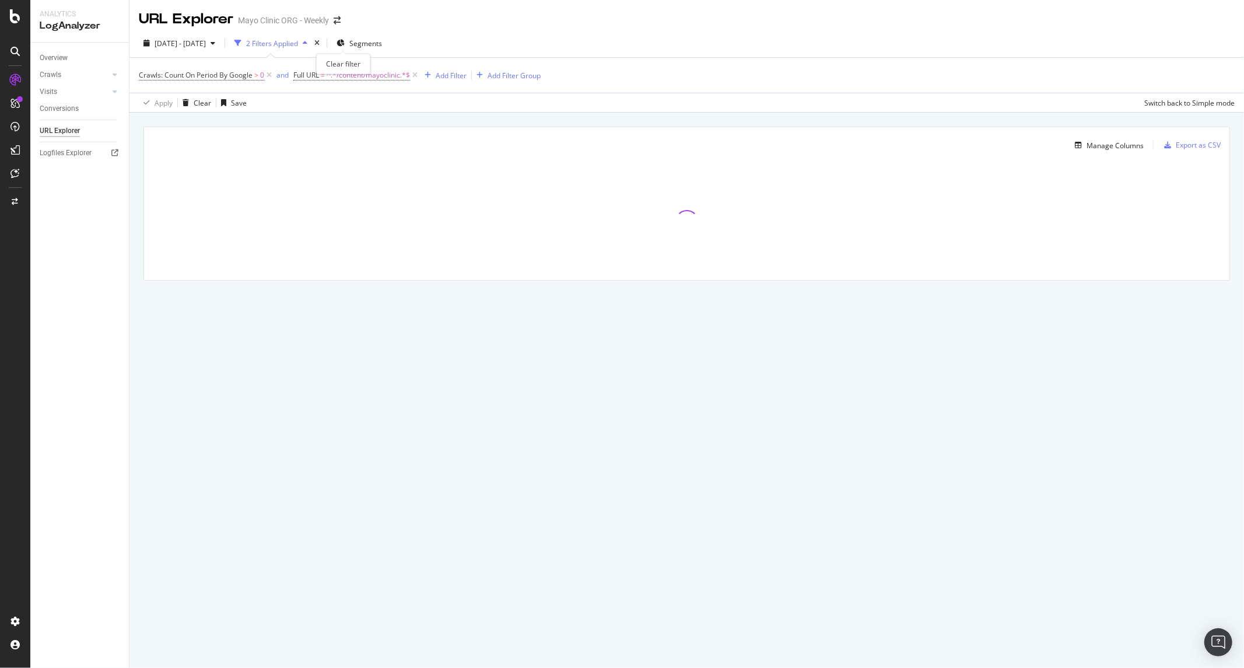
drag, startPoint x: 342, startPoint y: 43, endPoint x: 336, endPoint y: 52, distance: 10.7
click at [336, 52] on div "2024 Oct. 1st - Dec. 31st 2 Filters Applied Segments" at bounding box center [263, 43] width 248 height 19
click at [319, 40] on icon "times" at bounding box center [316, 43] width 5 height 7
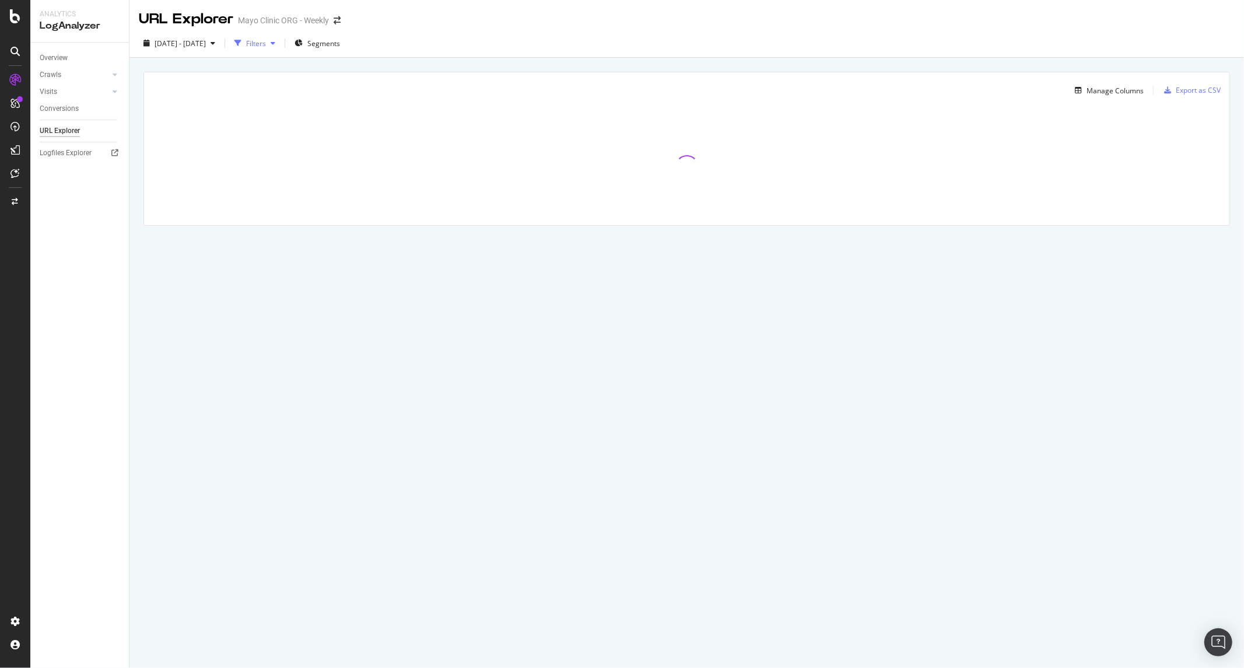
click at [266, 44] on div "Filters" at bounding box center [256, 43] width 20 height 10
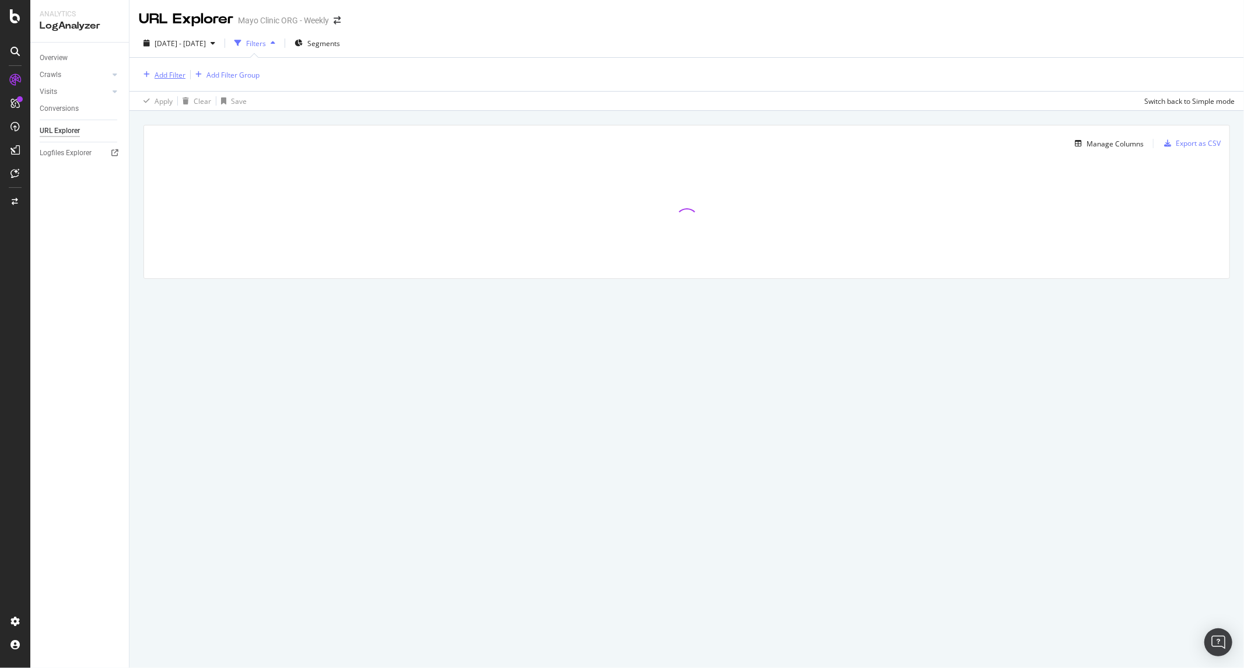
click at [166, 73] on div "Add Filter" at bounding box center [169, 75] width 31 height 10
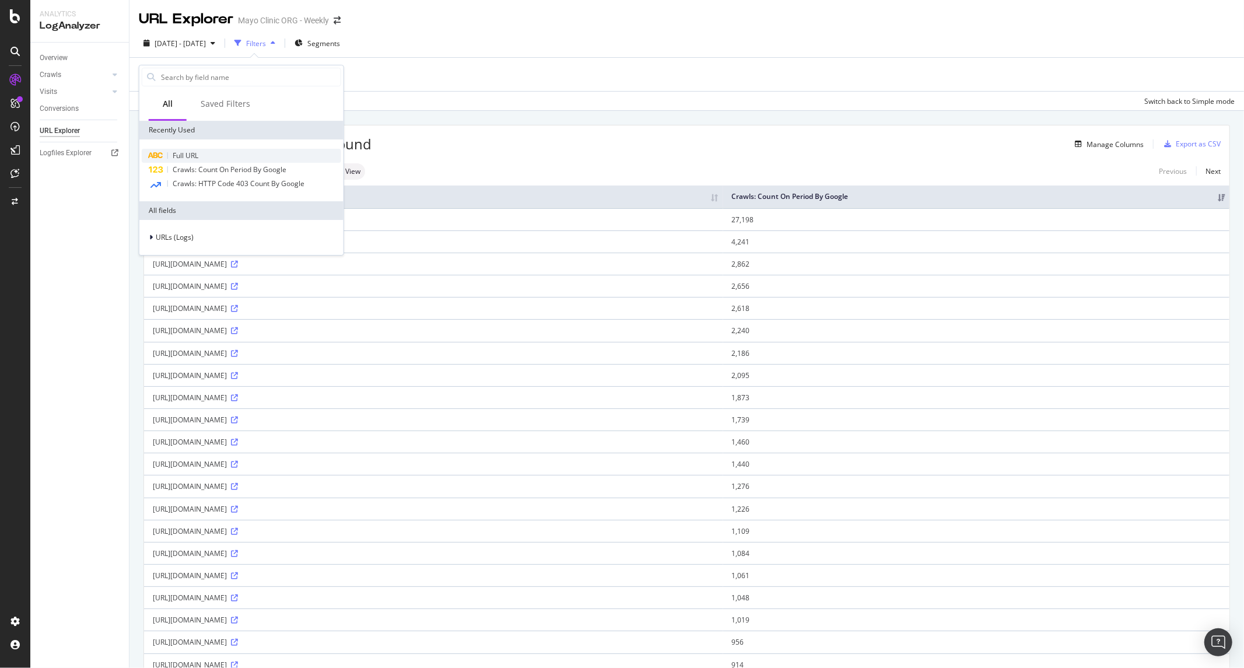
click at [209, 149] on div "Full URL" at bounding box center [241, 156] width 199 height 14
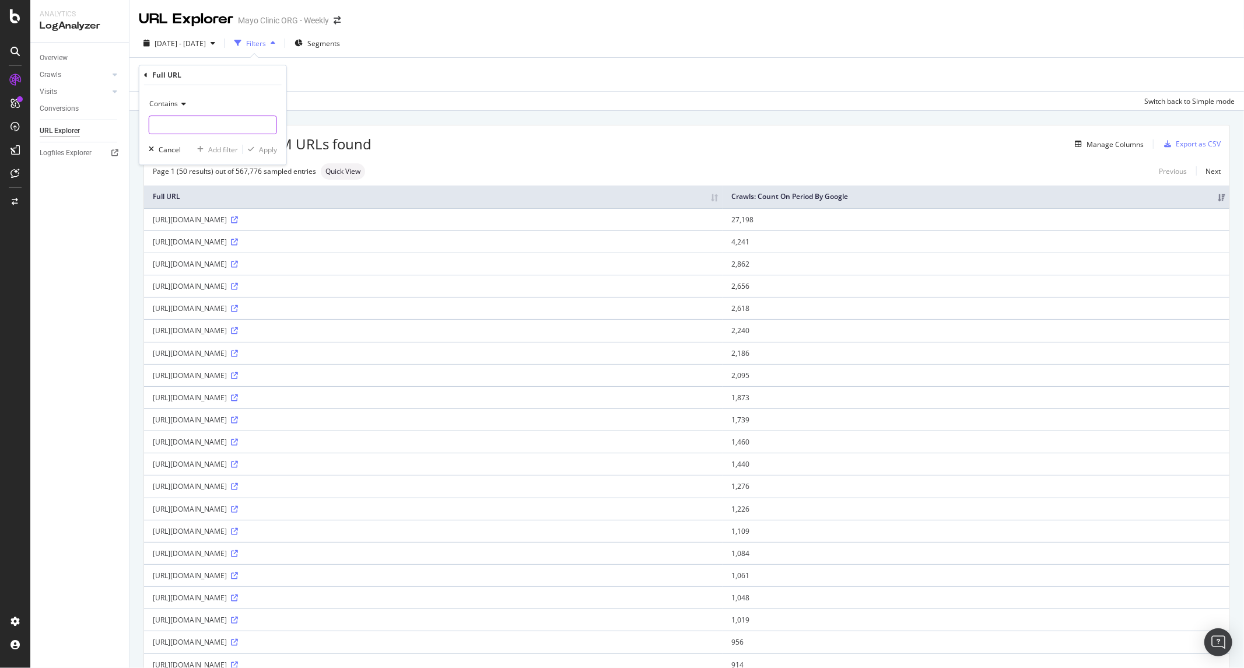
click at [214, 127] on input "text" at bounding box center [212, 124] width 127 height 19
type input "/content/"
click at [259, 150] on div "Apply" at bounding box center [268, 150] width 18 height 10
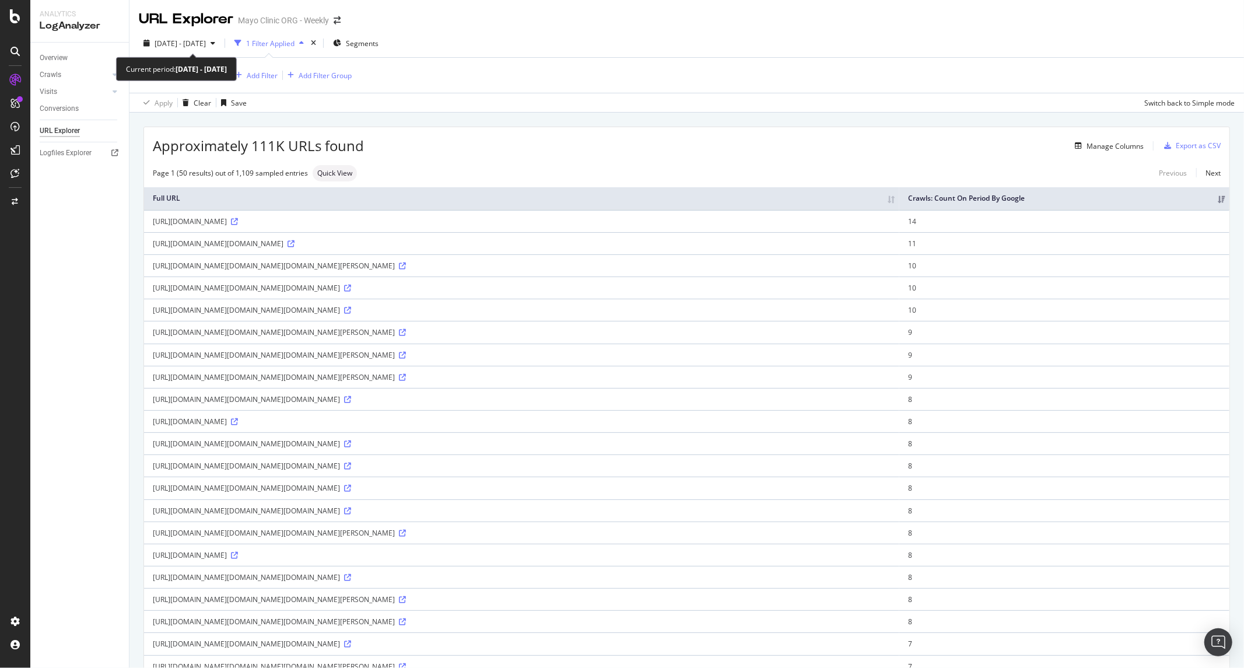
click at [218, 57] on div "Current period: 2024 Oct. 1st - Dec. 31st" at bounding box center [176, 69] width 121 height 24
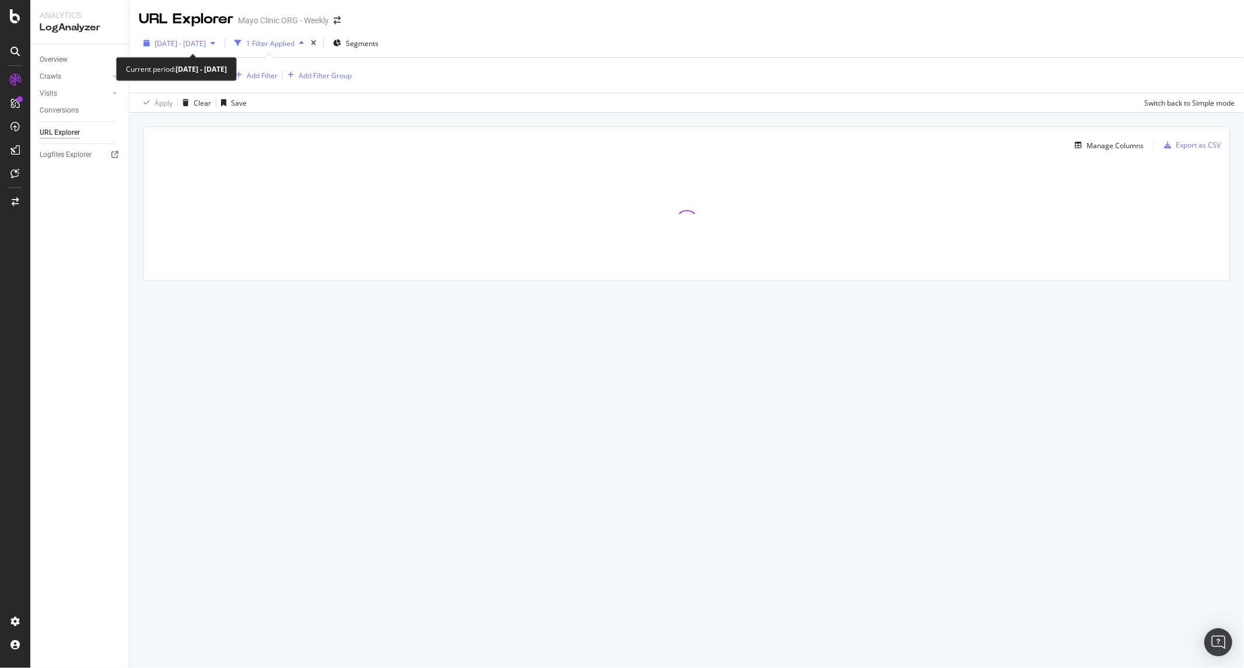
click at [199, 47] on span "[DATE] - [DATE]" at bounding box center [179, 43] width 51 height 10
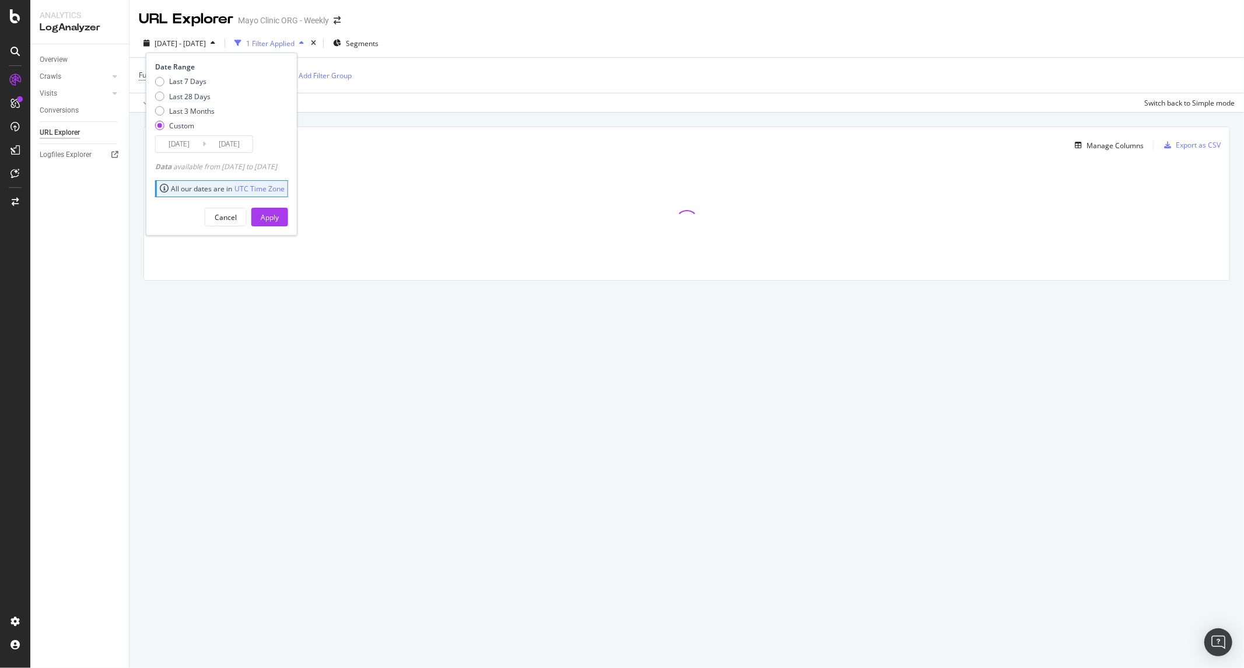
click at [189, 152] on input "[DATE]" at bounding box center [179, 144] width 47 height 16
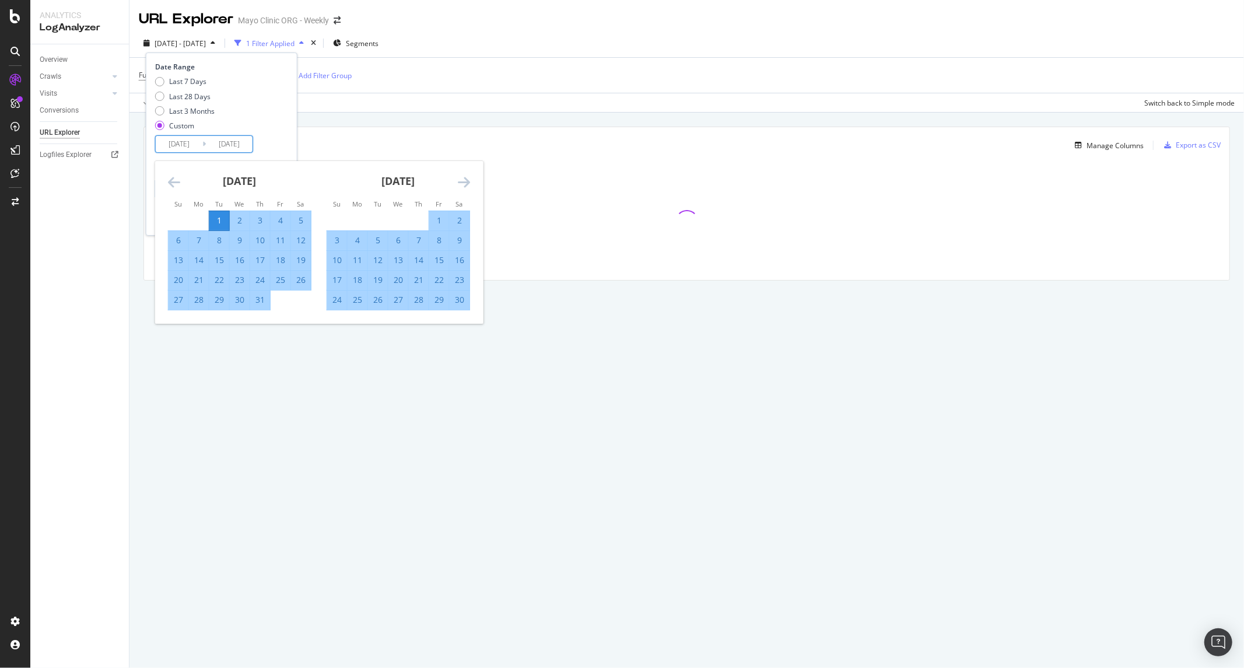
click at [465, 181] on icon "Move forward to switch to the next month." at bounding box center [464, 182] width 12 height 14
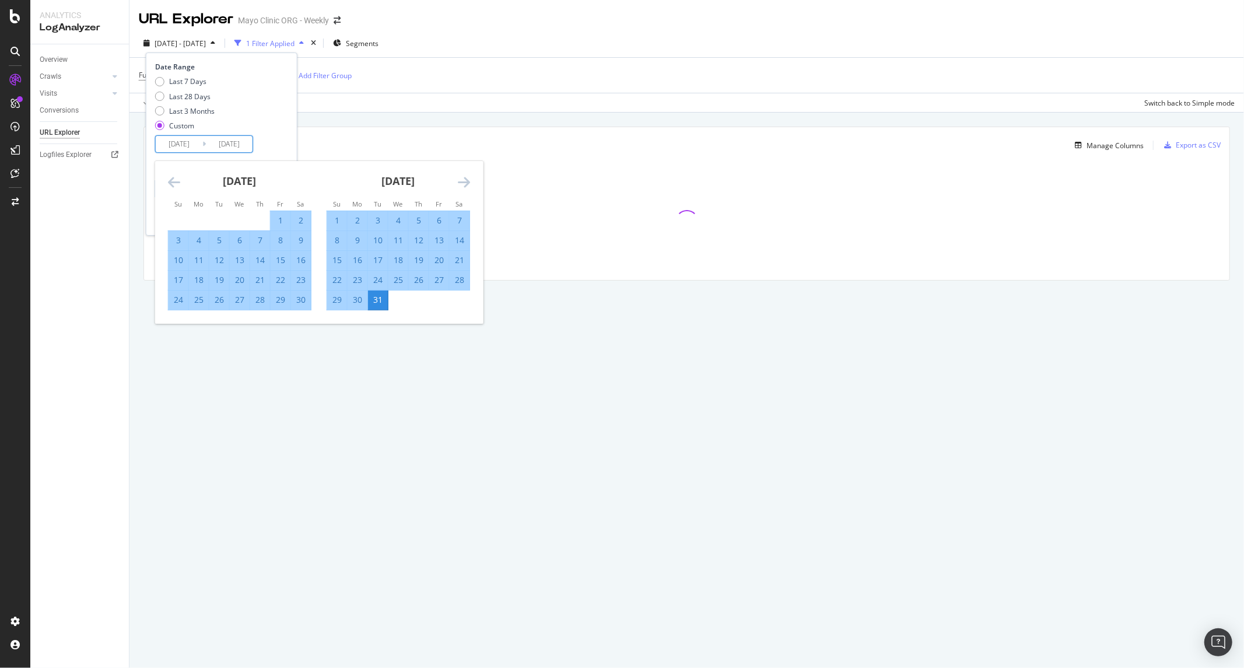
click at [465, 181] on icon "Move forward to switch to the next month." at bounding box center [464, 182] width 12 height 14
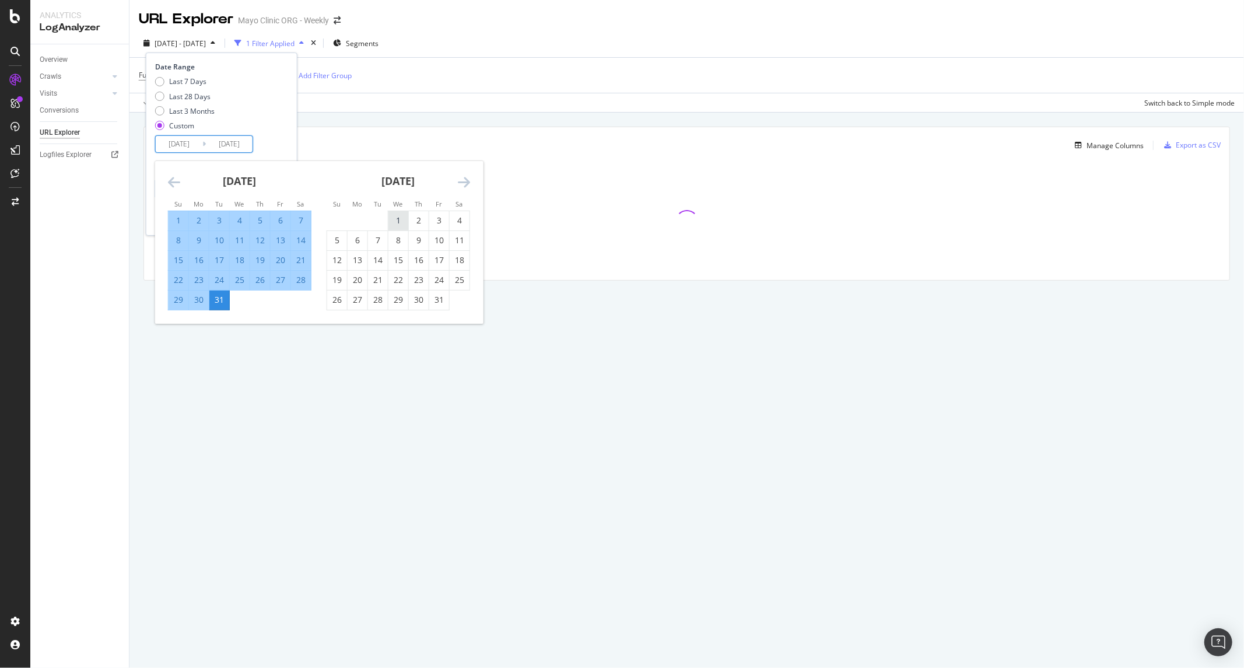
click at [397, 217] on div "1" at bounding box center [398, 221] width 20 height 12
type input "2025/01/01"
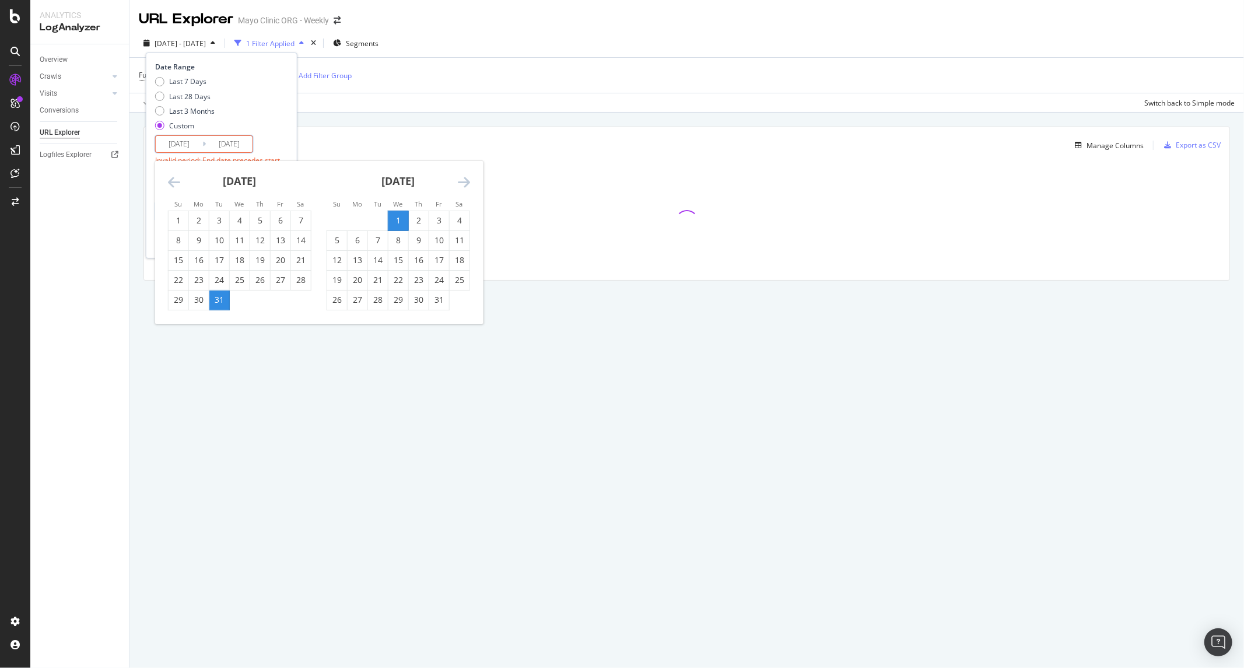
click at [466, 178] on icon "Move forward to switch to the next month." at bounding box center [464, 182] width 12 height 14
click at [353, 317] on div "31" at bounding box center [357, 320] width 20 height 12
type input "2025/03/31"
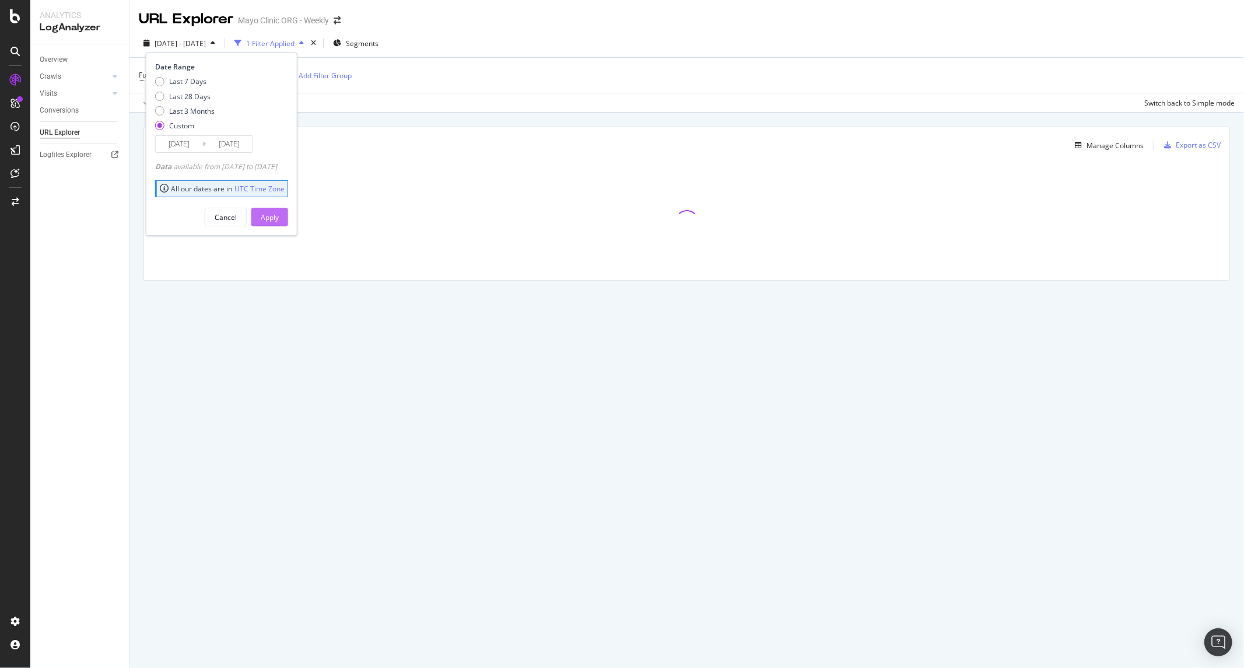
click at [279, 217] on div "Apply" at bounding box center [270, 217] width 18 height 10
